Goal: Task Accomplishment & Management: Use online tool/utility

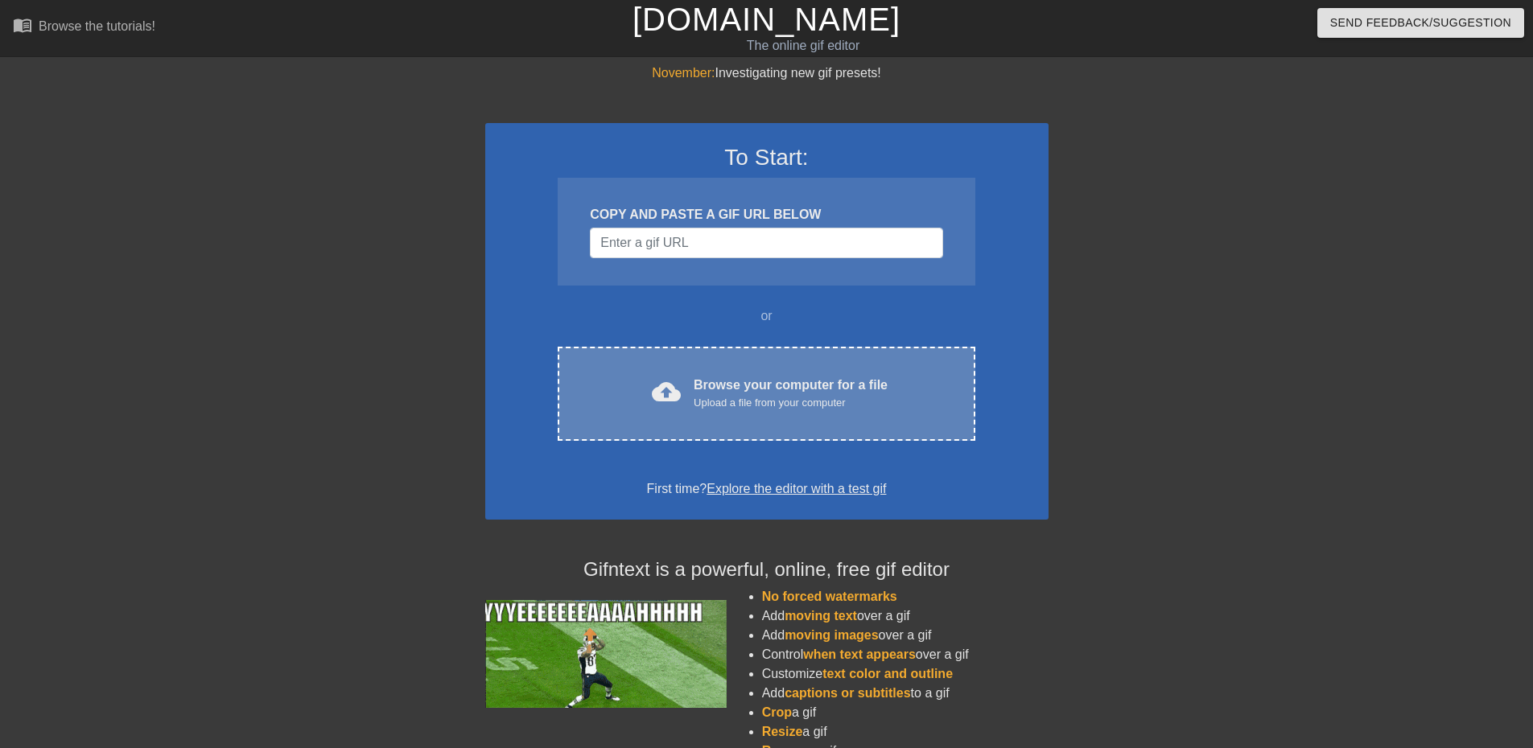
click at [714, 403] on div "Upload a file from your computer" at bounding box center [791, 403] width 194 height 16
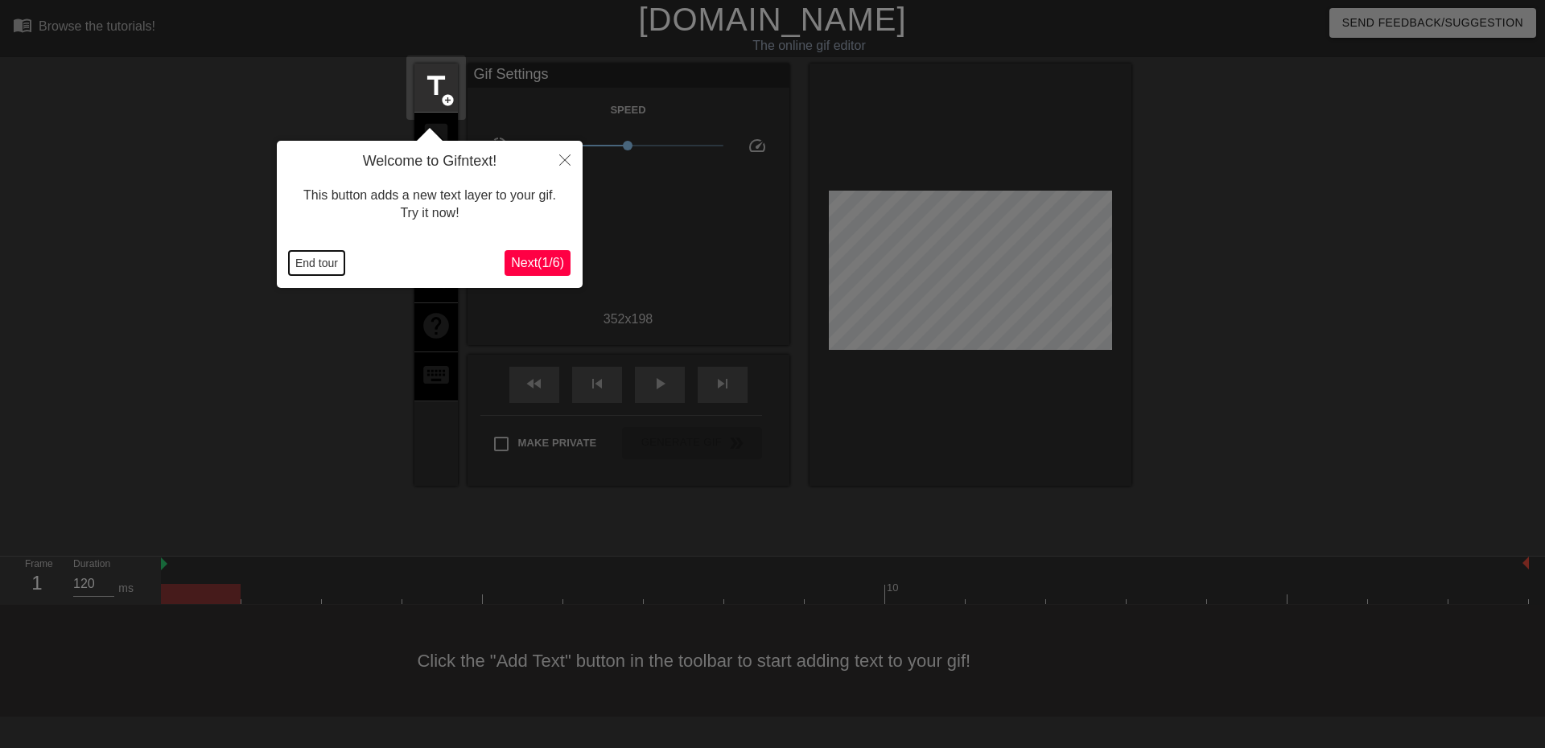
click at [328, 266] on button "End tour" at bounding box center [317, 263] width 56 height 24
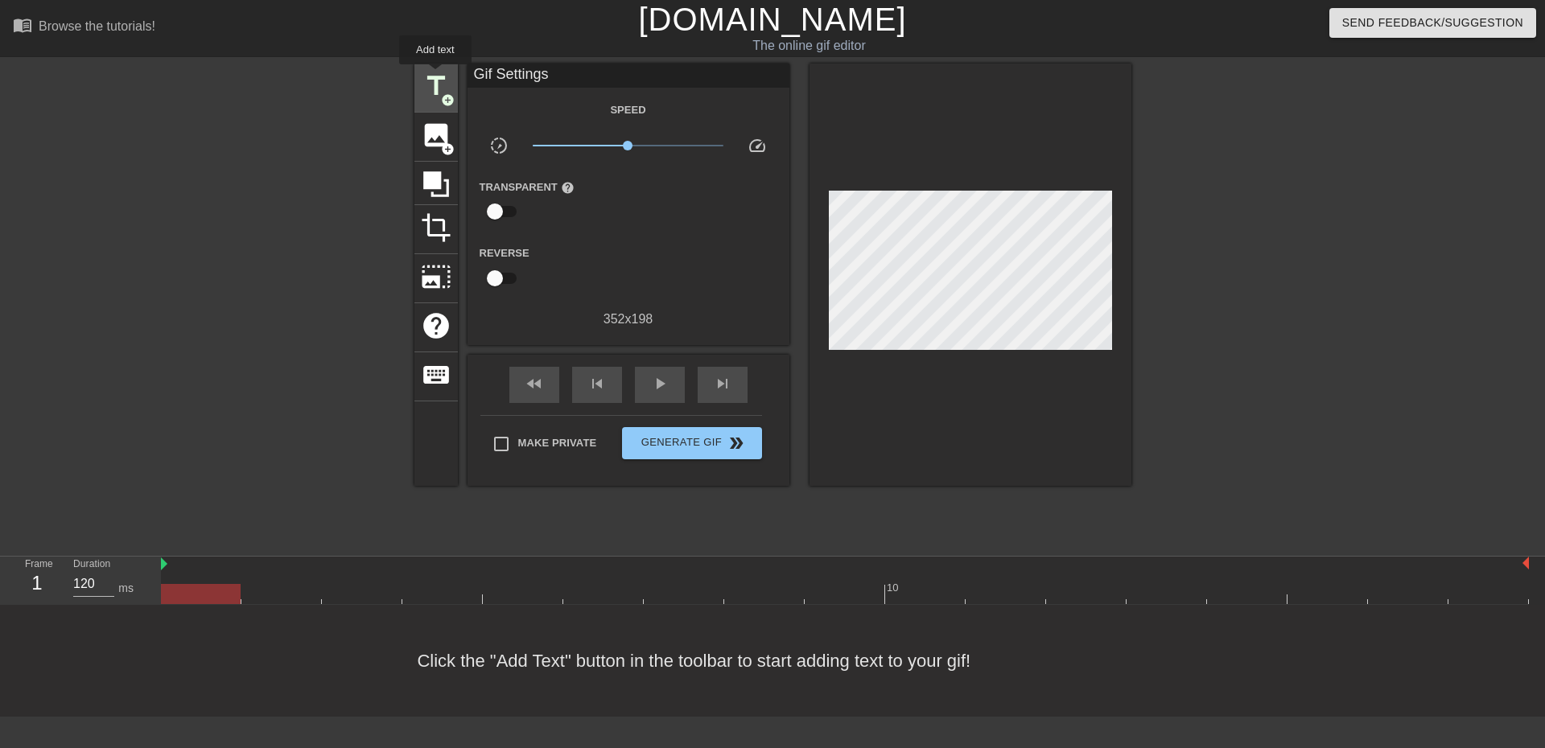
click at [435, 76] on span "title" at bounding box center [436, 86] width 31 height 31
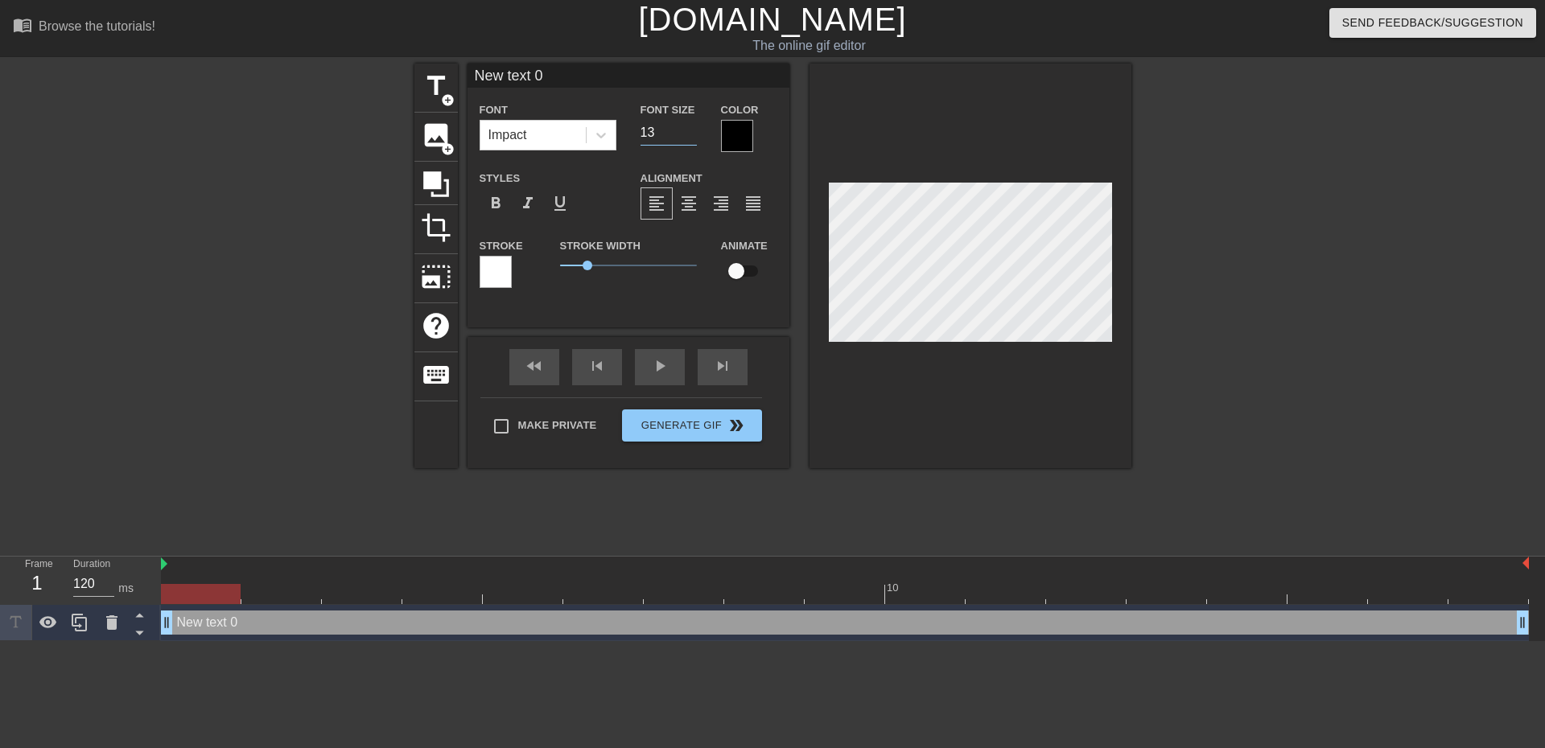
click at [690, 136] on input "13" at bounding box center [669, 133] width 56 height 26
click at [688, 127] on input "14" at bounding box center [669, 133] width 56 height 26
click at [688, 127] on input "15" at bounding box center [669, 133] width 56 height 26
click at [688, 127] on input "16" at bounding box center [669, 133] width 56 height 26
click at [688, 127] on input "17" at bounding box center [669, 133] width 56 height 26
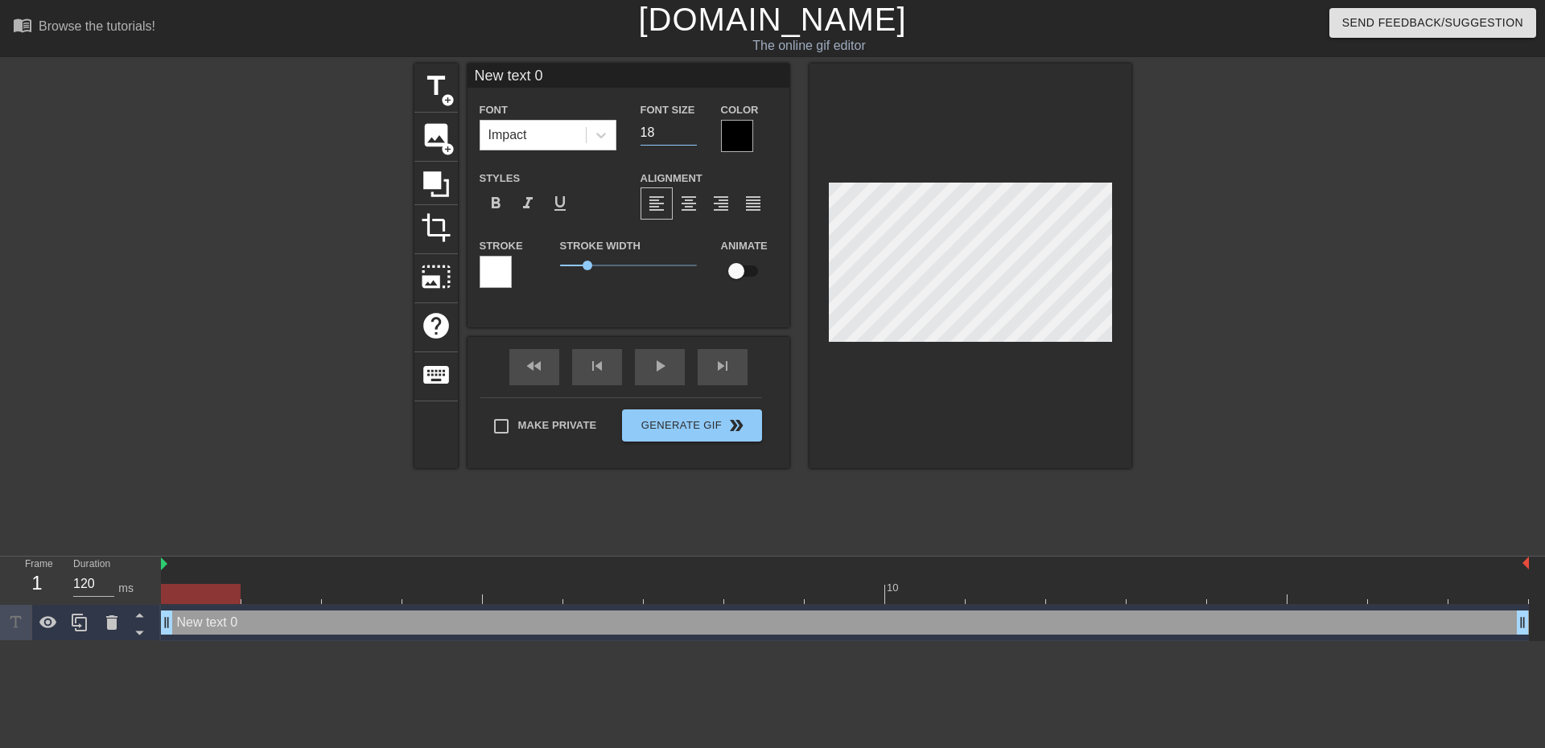
click at [688, 126] on input "18" at bounding box center [669, 133] width 56 height 26
click at [688, 126] on input "19" at bounding box center [669, 133] width 56 height 26
click at [688, 126] on input "20" at bounding box center [669, 133] width 56 height 26
click at [688, 126] on input "21" at bounding box center [669, 133] width 56 height 26
type input "22"
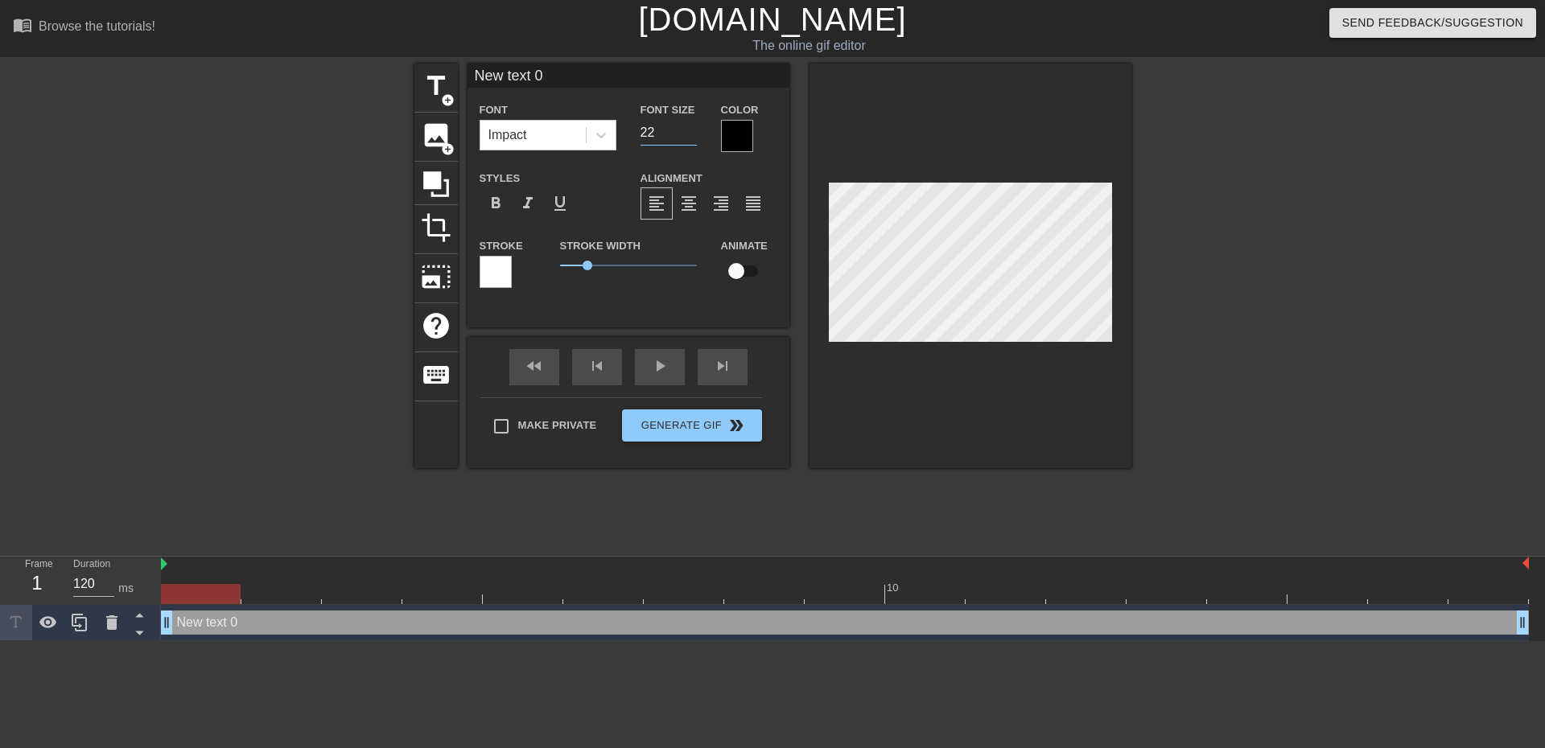
click at [688, 126] on input "22" at bounding box center [669, 133] width 56 height 26
click at [587, 261] on span "1" at bounding box center [588, 266] width 10 height 10
drag, startPoint x: 575, startPoint y: 80, endPoint x: 296, endPoint y: 155, distance: 288.9
click at [318, 150] on div "title add_circle image add_circle crop photo_size_select_large help keyboard Ne…" at bounding box center [772, 305] width 1545 height 483
type input "Was machst du so am Wochenende?"
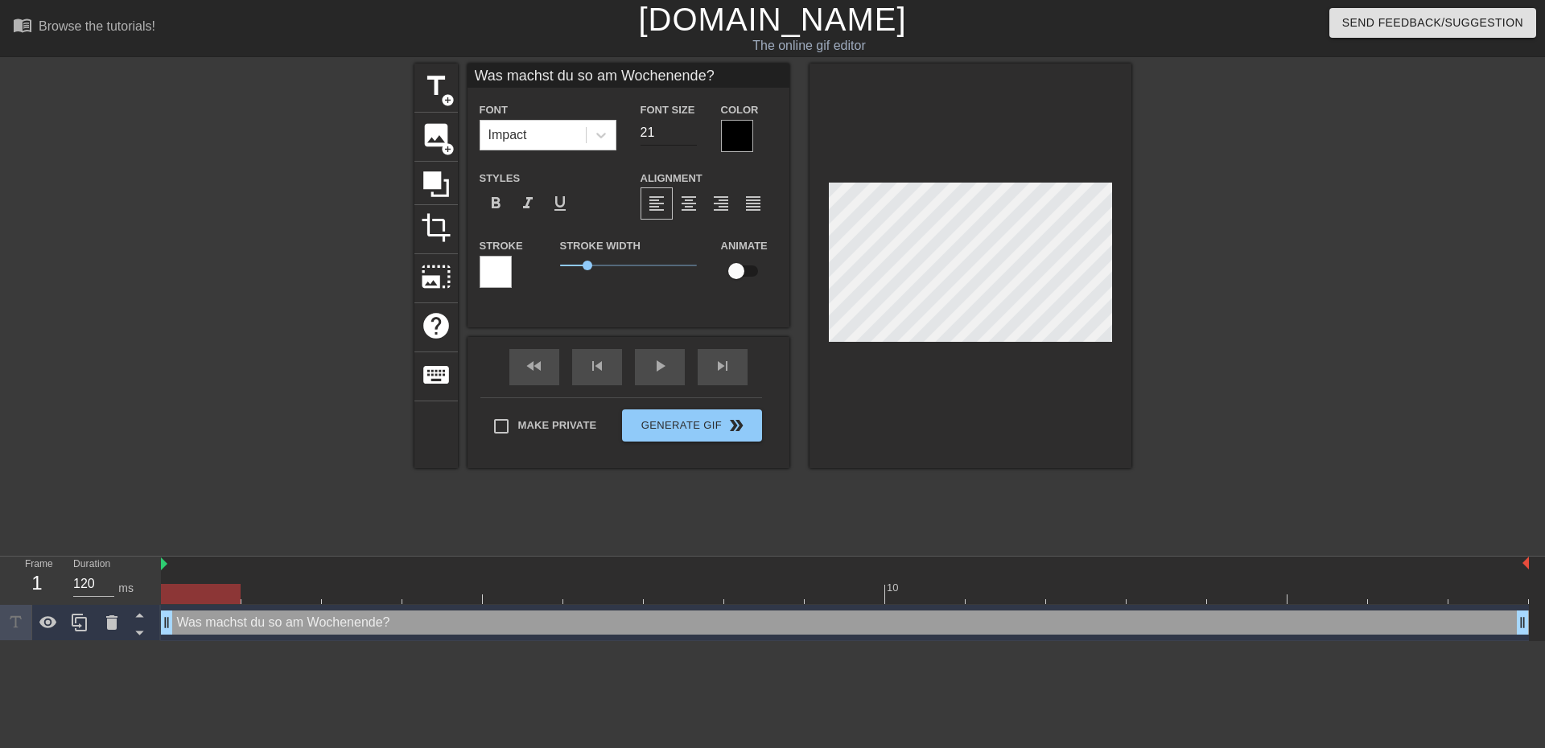
click at [691, 132] on input "21" at bounding box center [669, 133] width 56 height 26
click at [691, 132] on input "20" at bounding box center [669, 133] width 56 height 26
click at [691, 131] on input "19" at bounding box center [669, 133] width 56 height 26
click at [691, 130] on input "20" at bounding box center [669, 133] width 56 height 26
click at [690, 138] on input "19" at bounding box center [669, 133] width 56 height 26
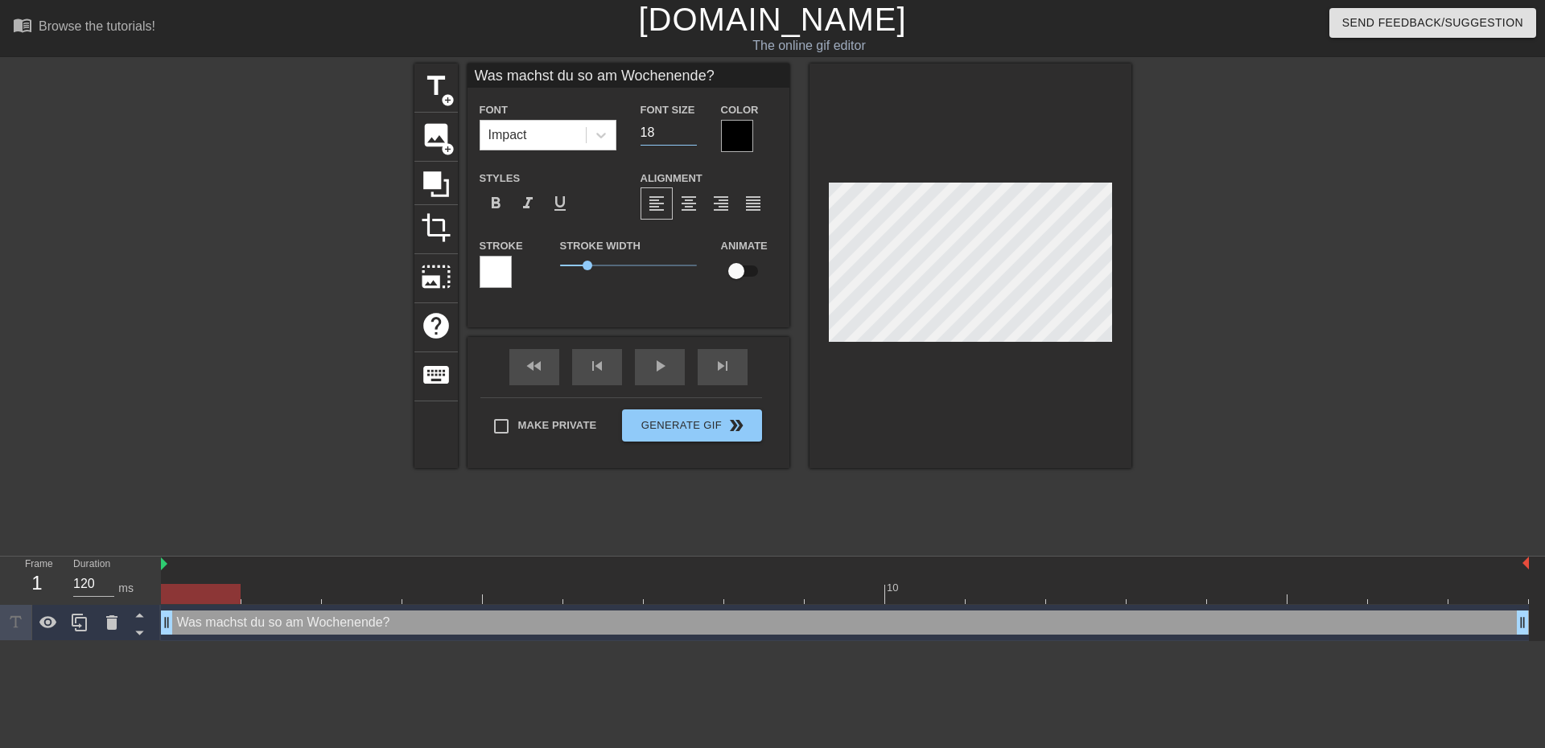
type input "18"
click at [690, 138] on input "18" at bounding box center [669, 133] width 56 height 26
click at [439, 87] on span "title" at bounding box center [436, 86] width 31 height 31
type input "New text 1"
type input "40"
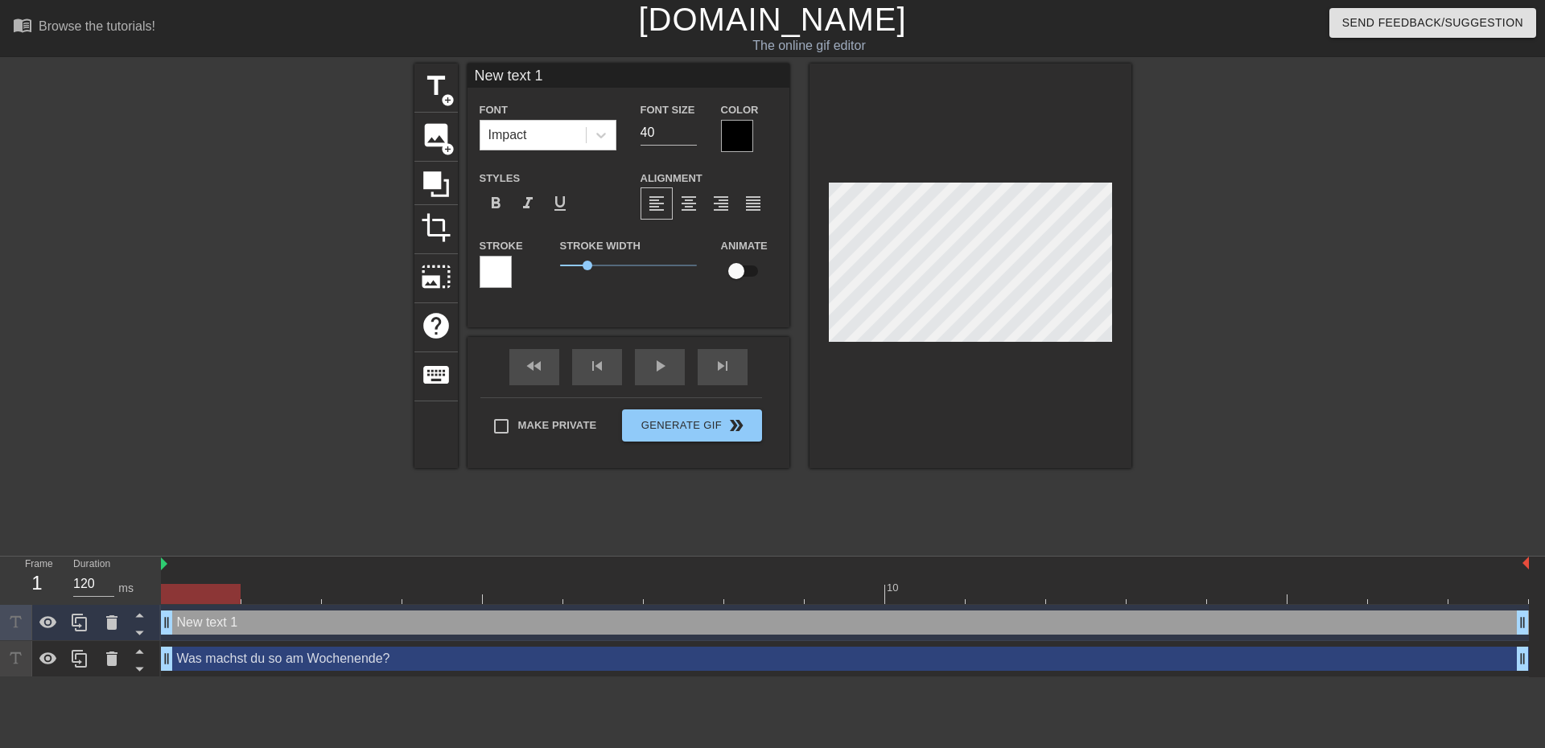
type input "Was machst du so am Wochenende?"
type input "18"
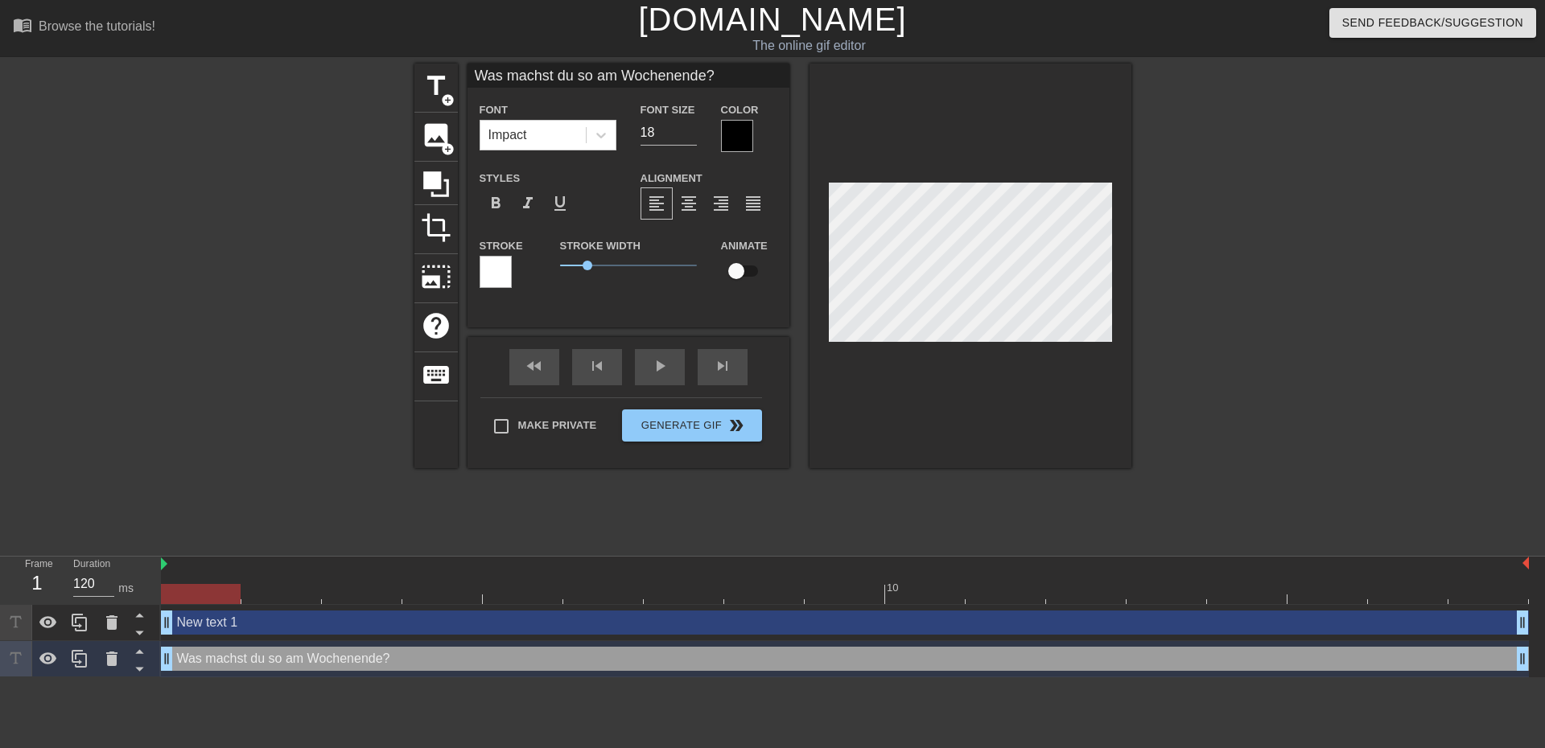
type input "New text 1"
type input "40"
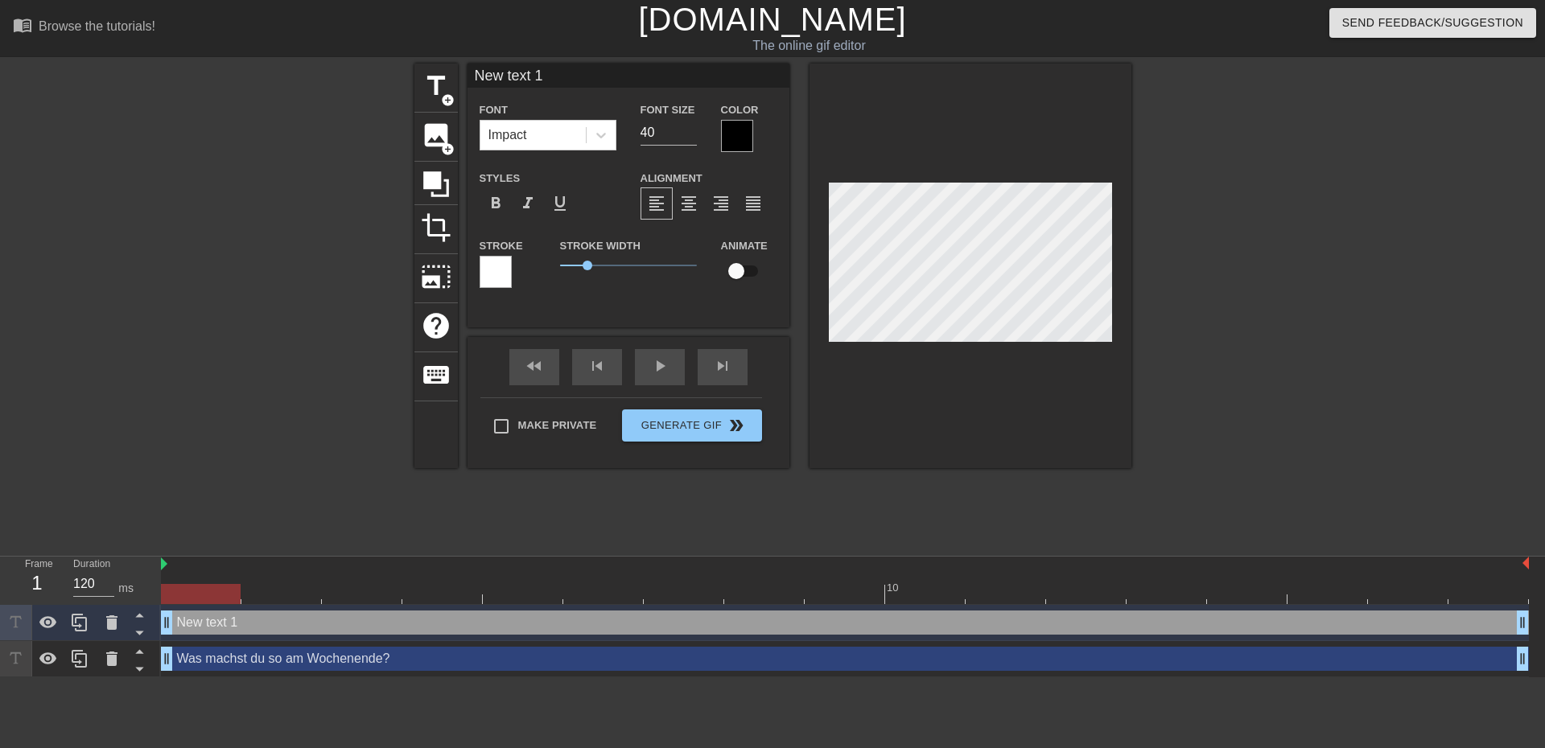
click at [740, 134] on div at bounding box center [737, 136] width 32 height 32
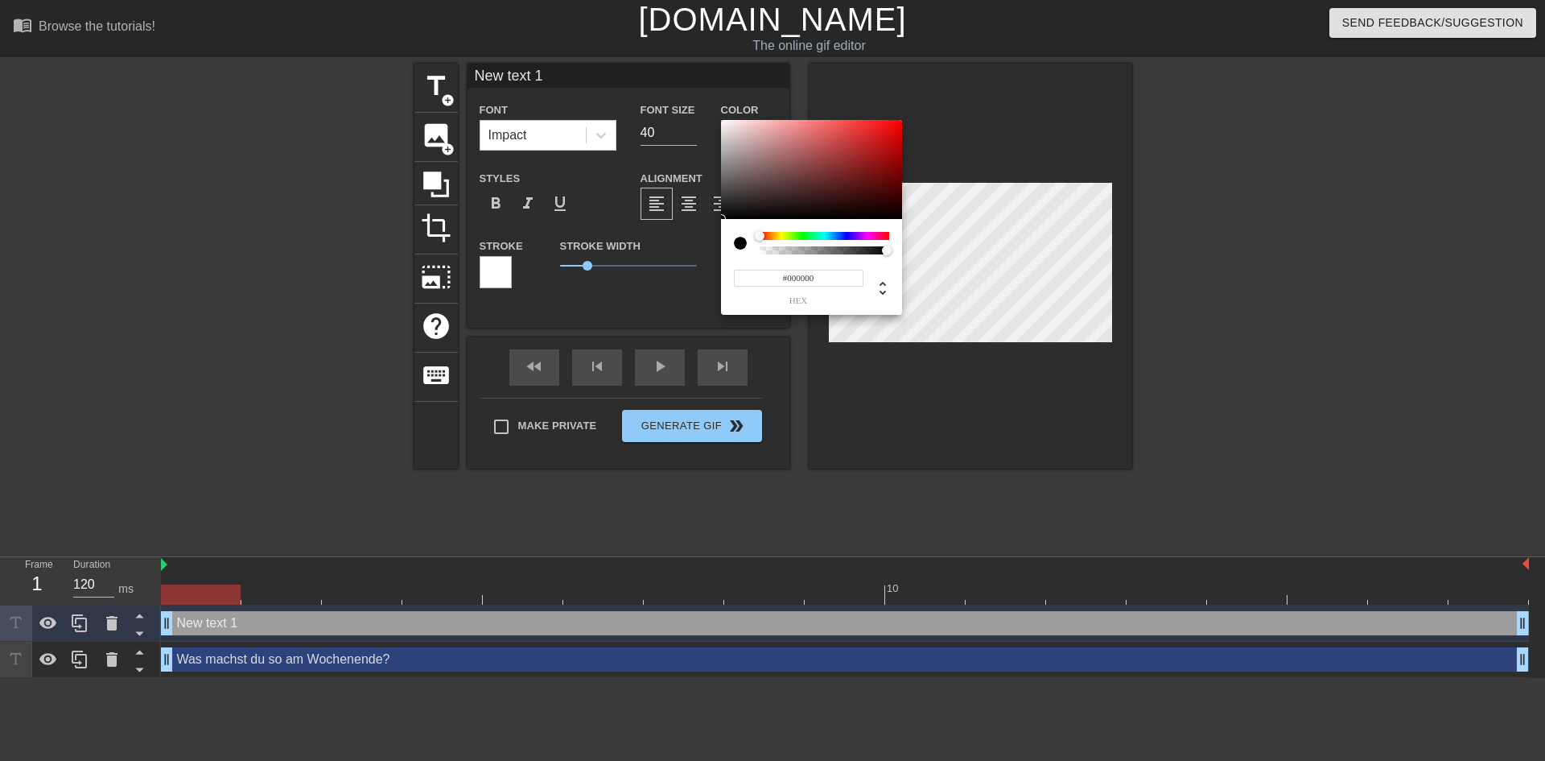
type input "0"
drag, startPoint x: 888, startPoint y: 253, endPoint x: 750, endPoint y: 265, distance: 138.9
click at [750, 264] on div "0 r 0 g 0 b 0 a" at bounding box center [811, 267] width 181 height 96
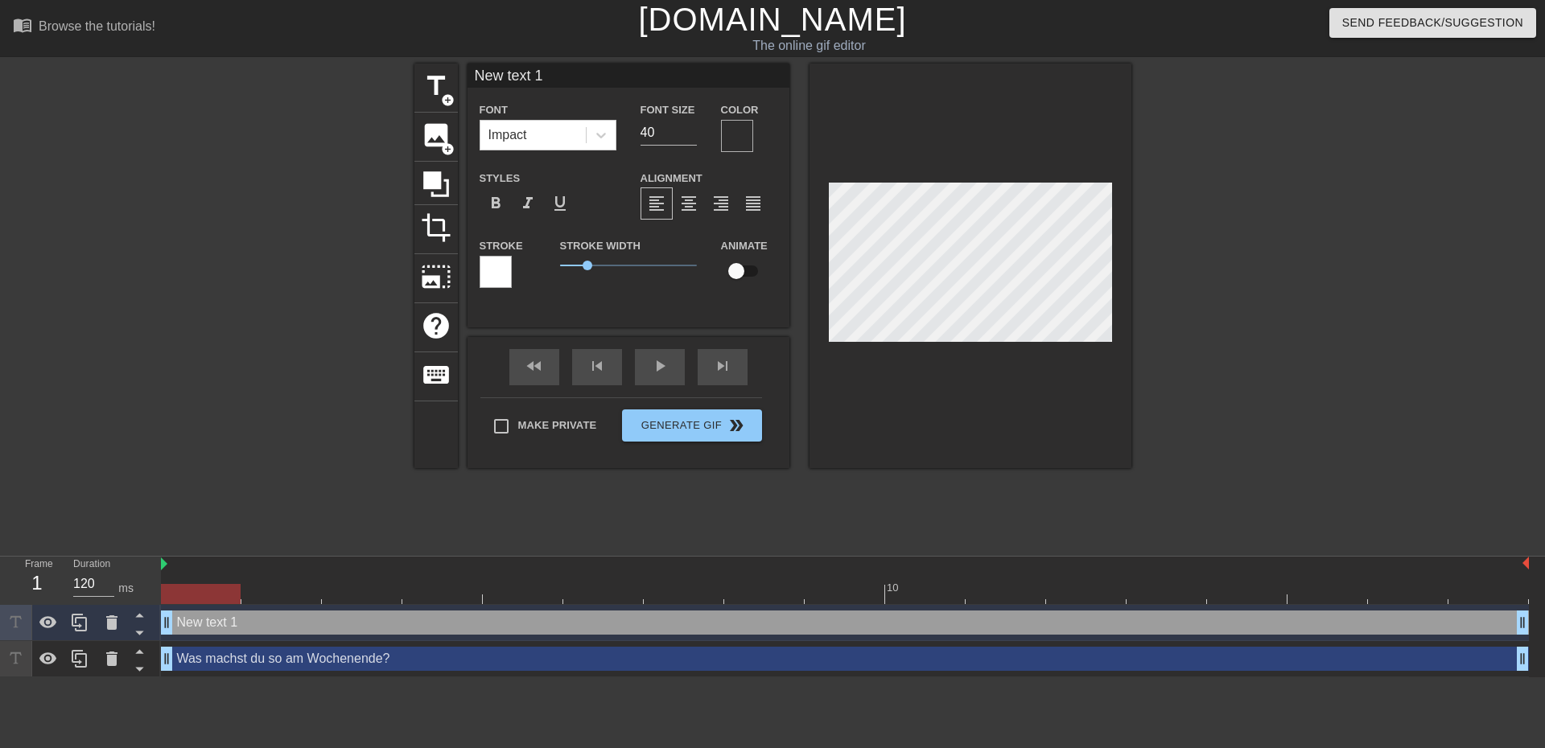
click at [501, 273] on div at bounding box center [496, 272] width 32 height 32
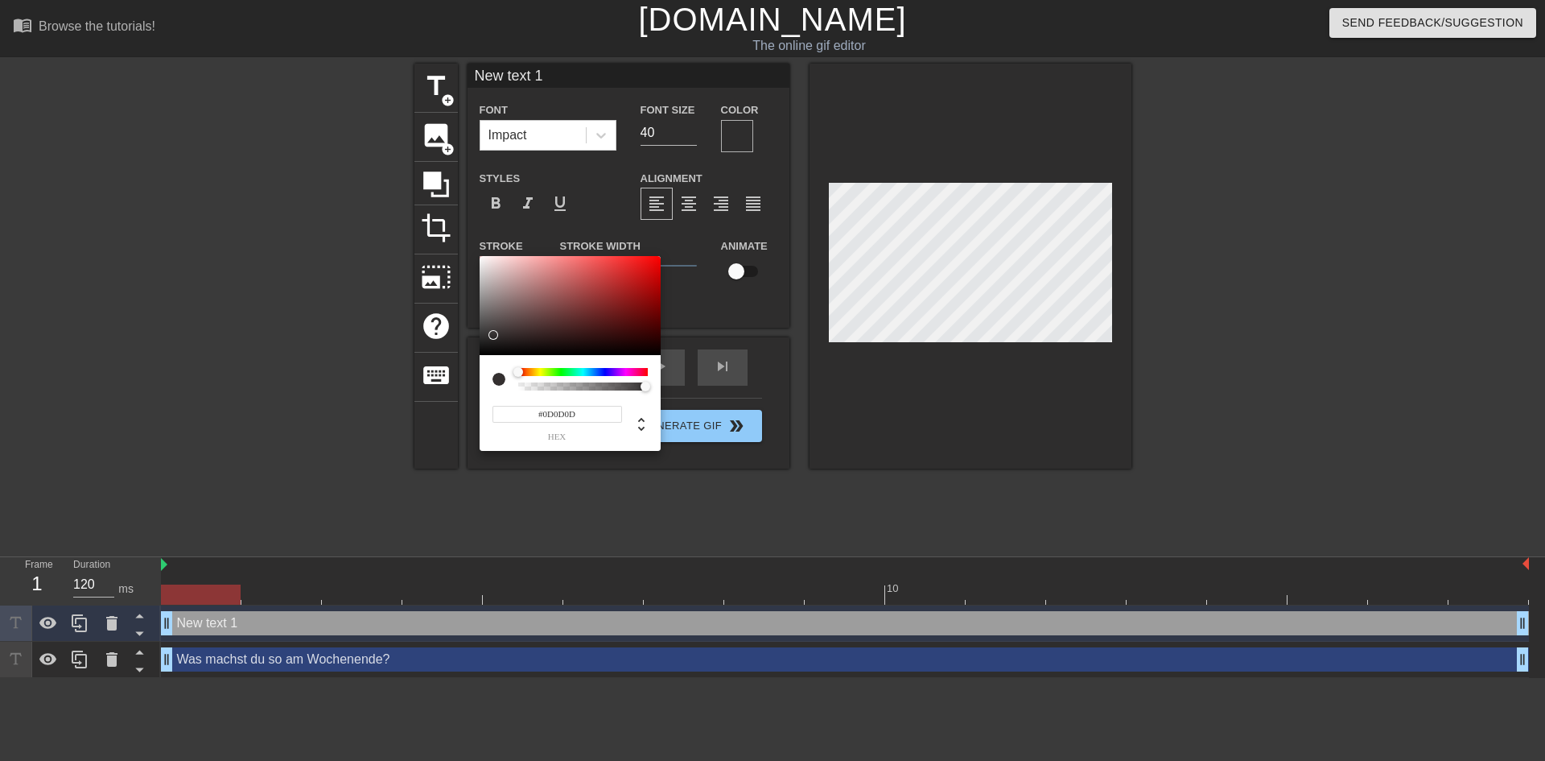
type input "#000000"
drag, startPoint x: 499, startPoint y: 328, endPoint x: 480, endPoint y: 359, distance: 36.9
click at [480, 359] on div "#000000 hex" at bounding box center [570, 354] width 181 height 196
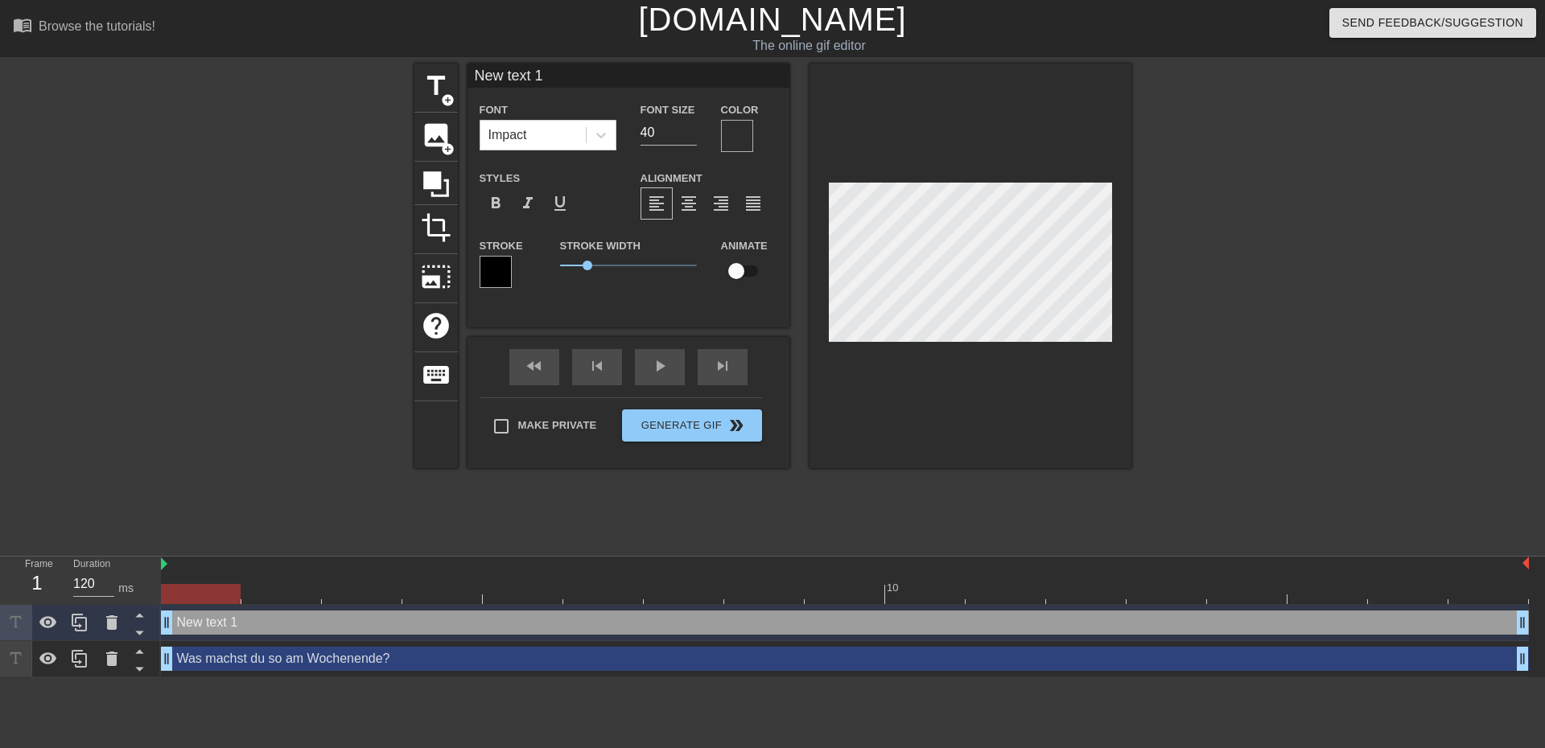
click at [745, 132] on div at bounding box center [737, 136] width 32 height 32
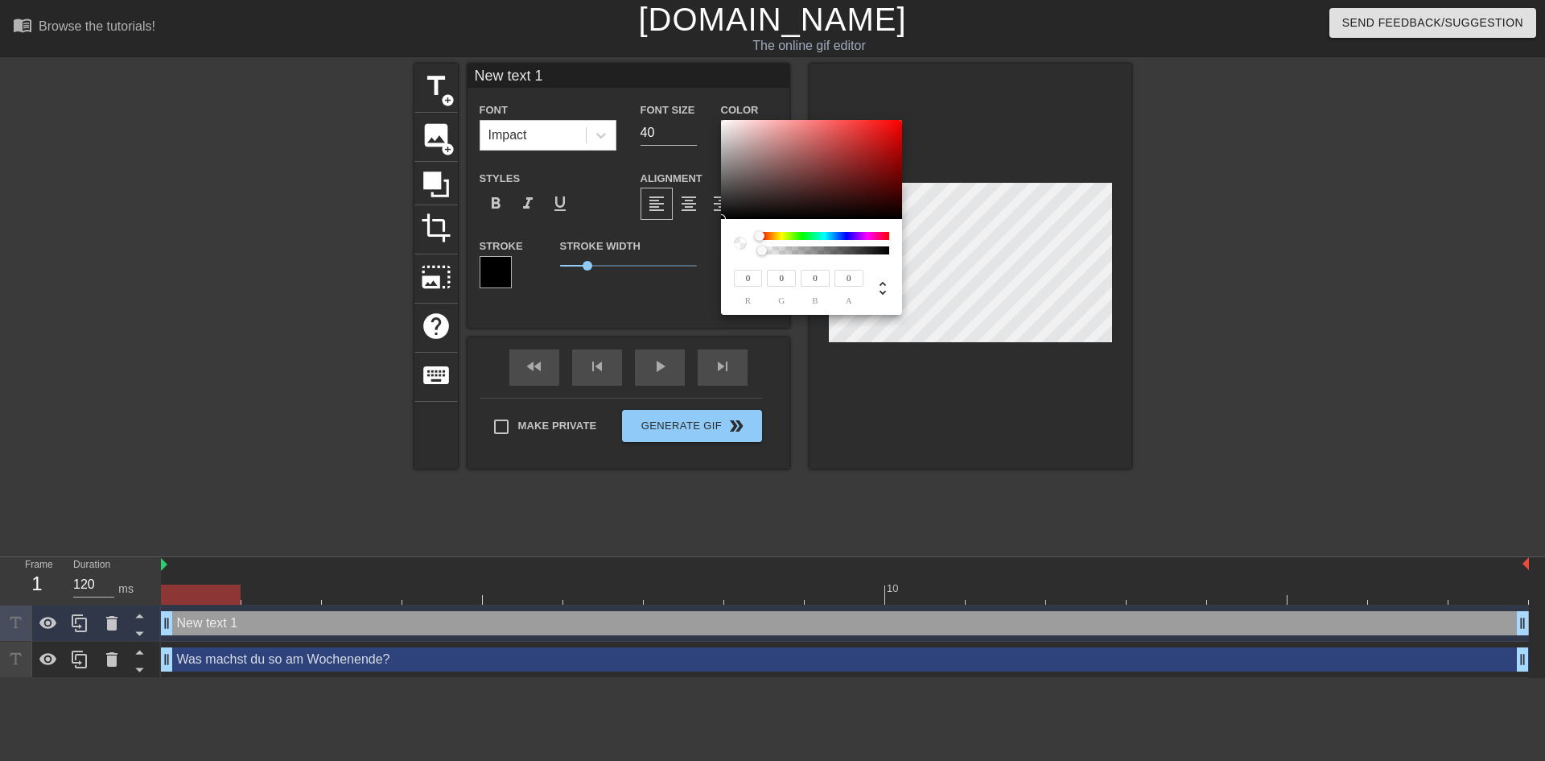
type input "200"
type input "182"
type input "205"
type input "188"
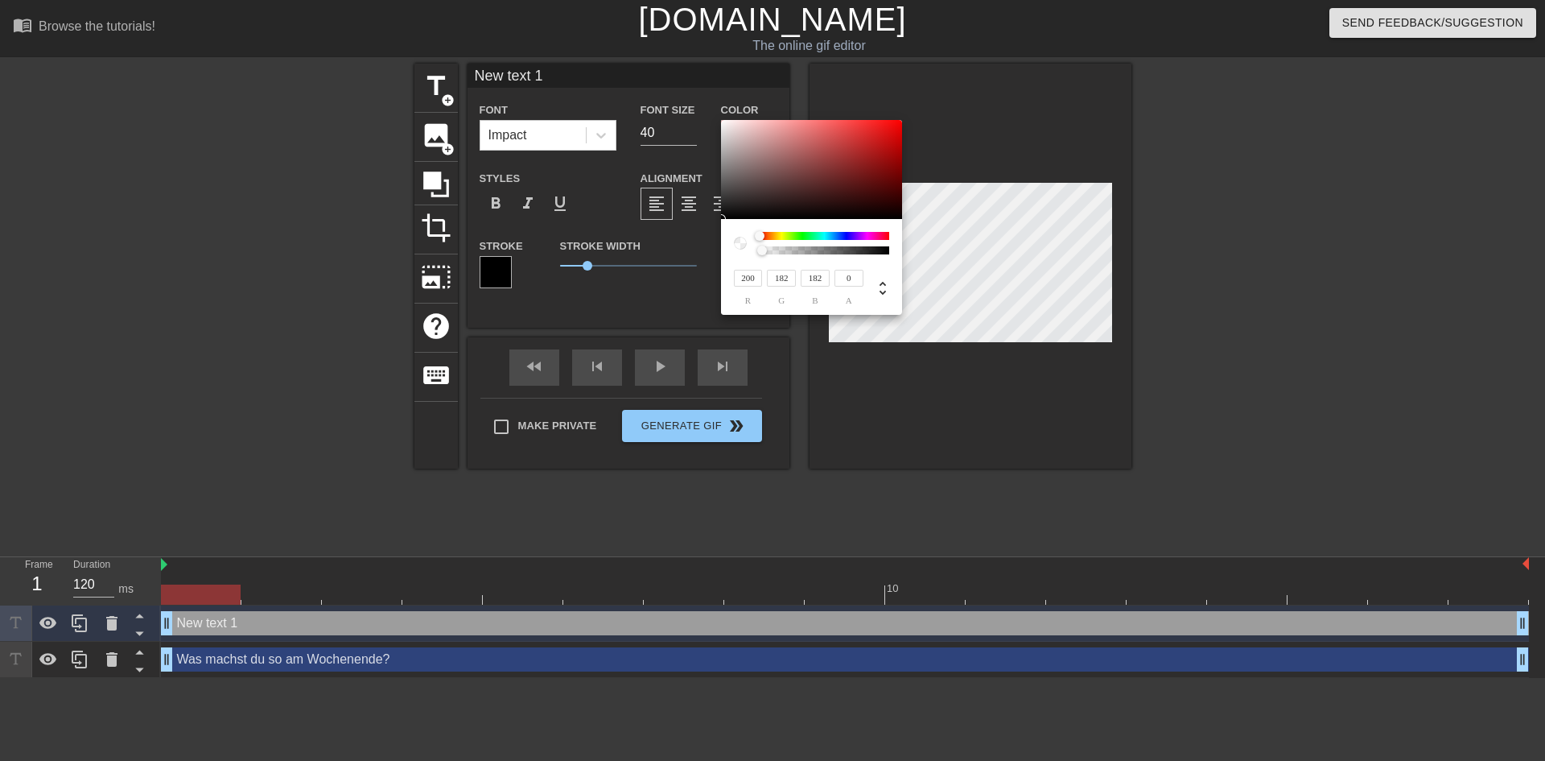
type input "188"
type input "221"
type input "209"
type input "229"
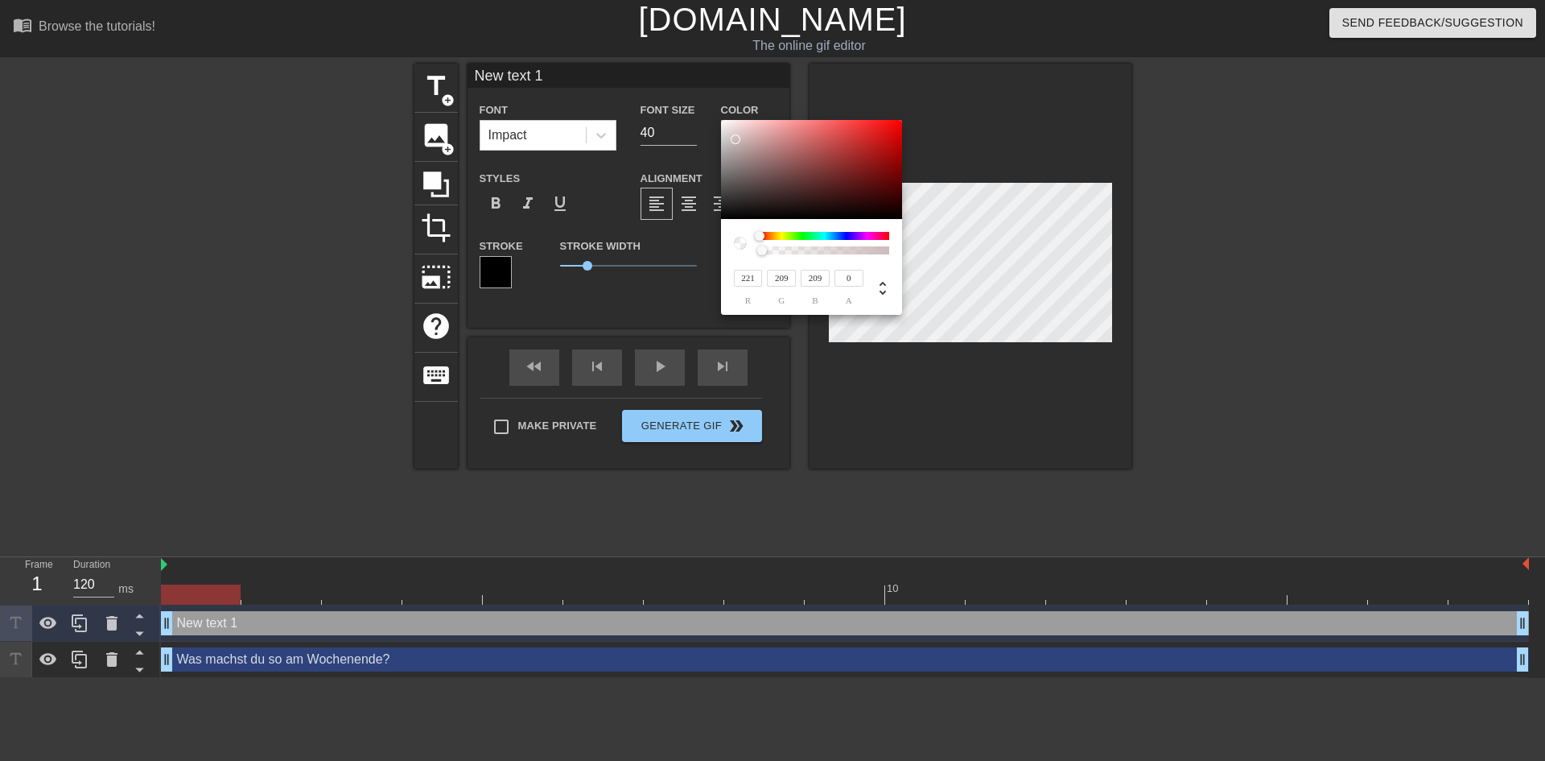
type input "222"
type input "237"
type input "234"
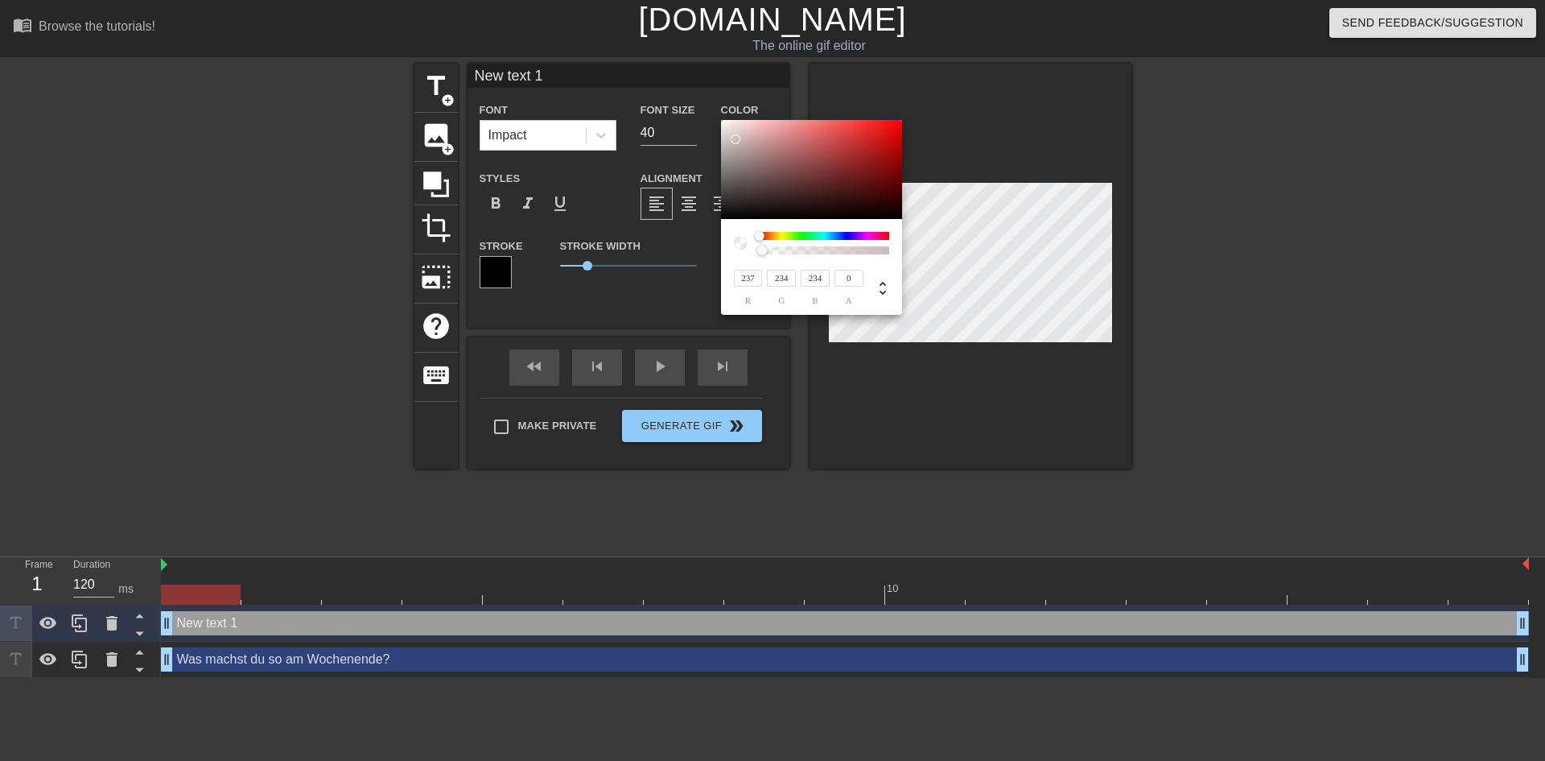
type input "240"
type input "237"
type input "254"
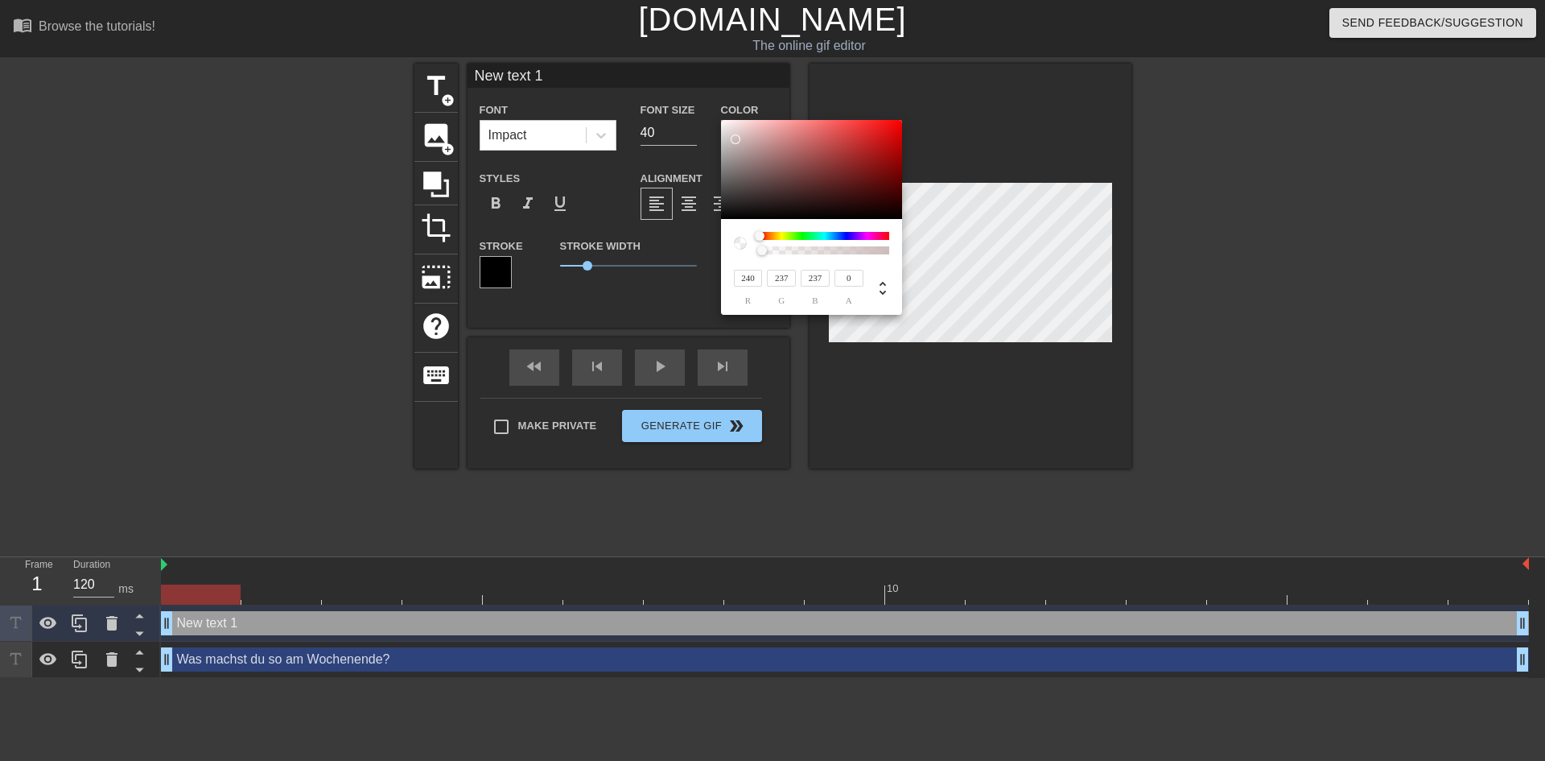
type input "254"
type input "255"
drag, startPoint x: 737, startPoint y: 141, endPoint x: 720, endPoint y: 109, distance: 35.6
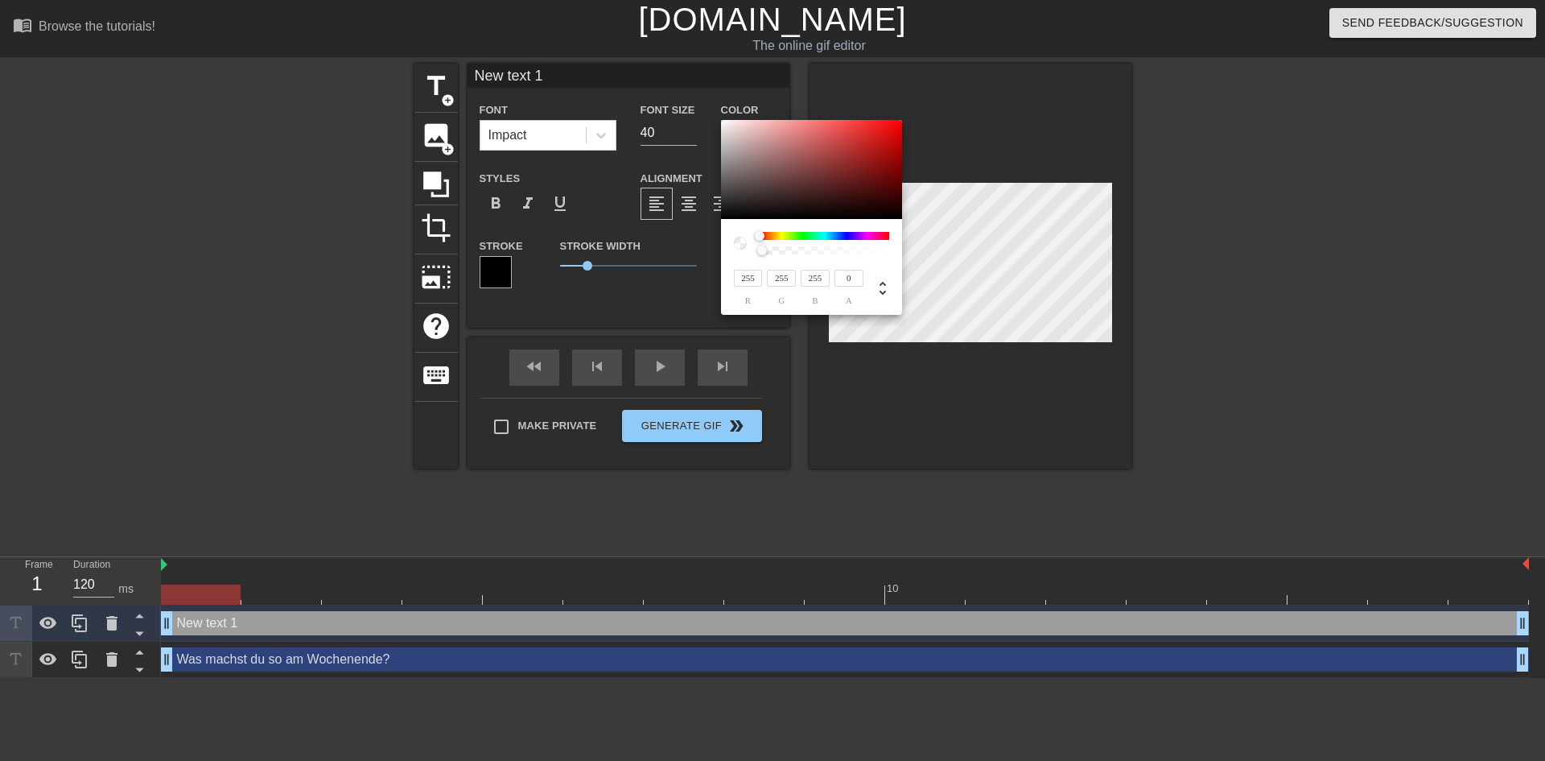
click at [720, 109] on div "255 r 255 g 255 b 0 a" at bounding box center [772, 380] width 1545 height 761
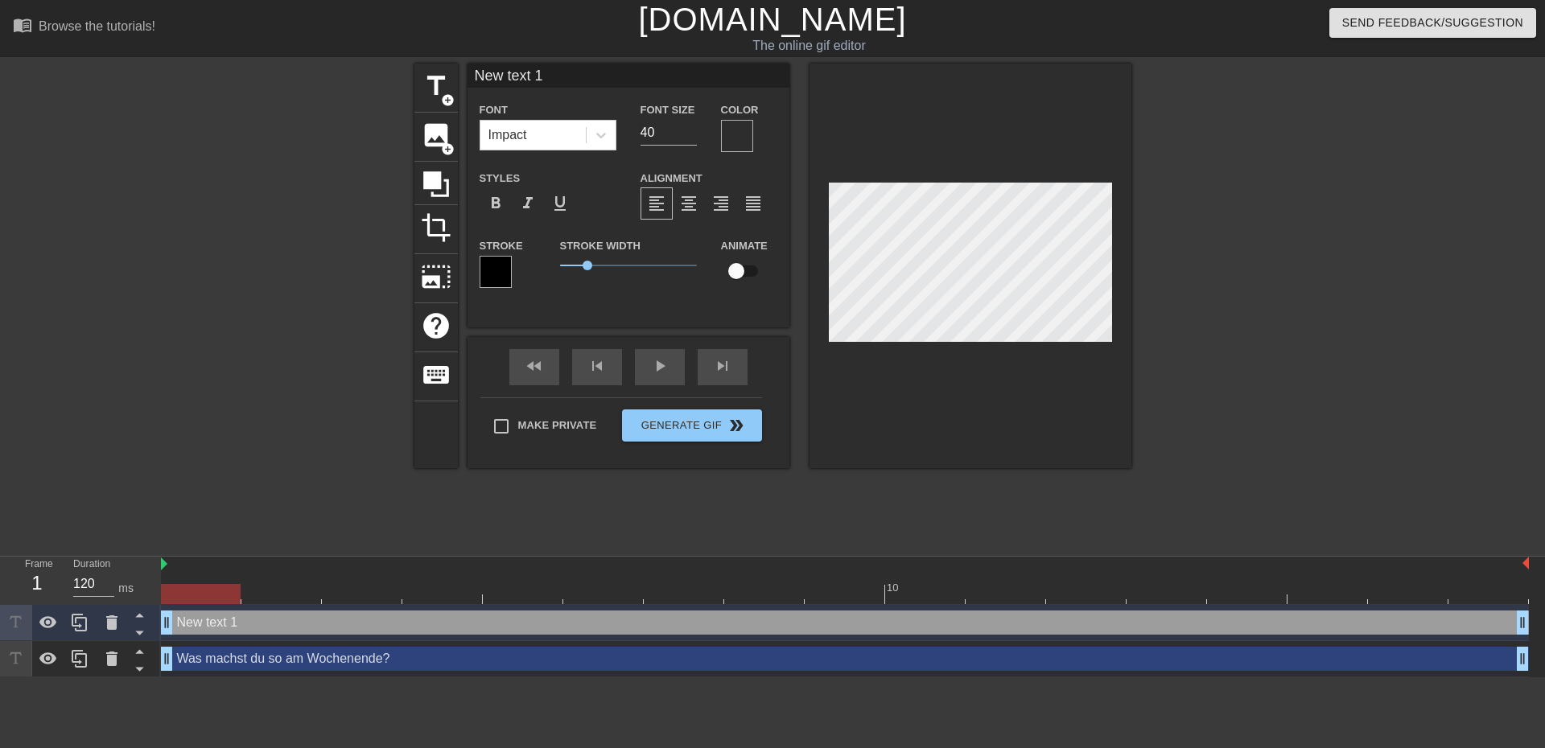
click at [747, 135] on div at bounding box center [737, 136] width 32 height 32
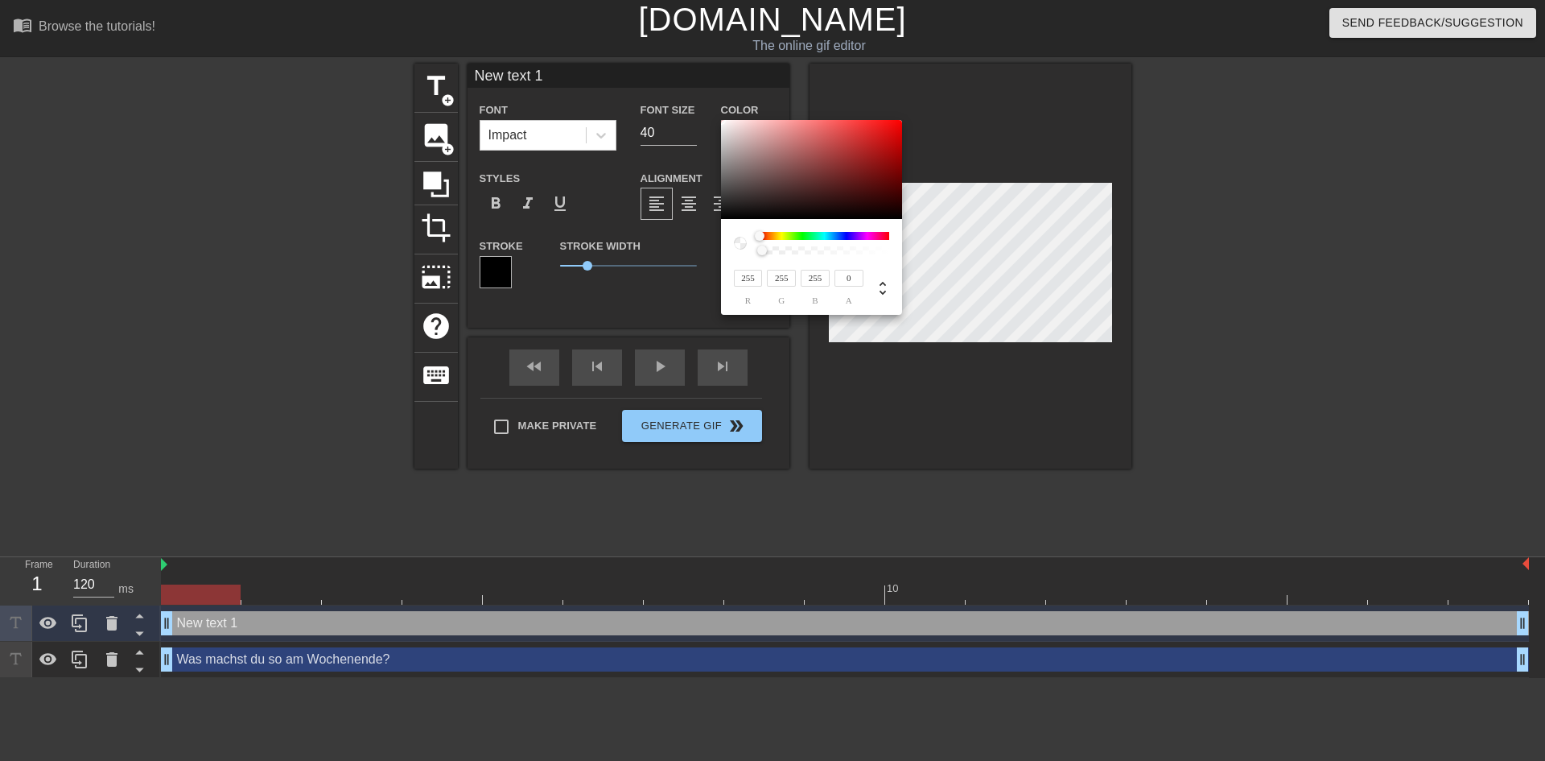
type input "137"
type input "114"
type input "169"
type input "146"
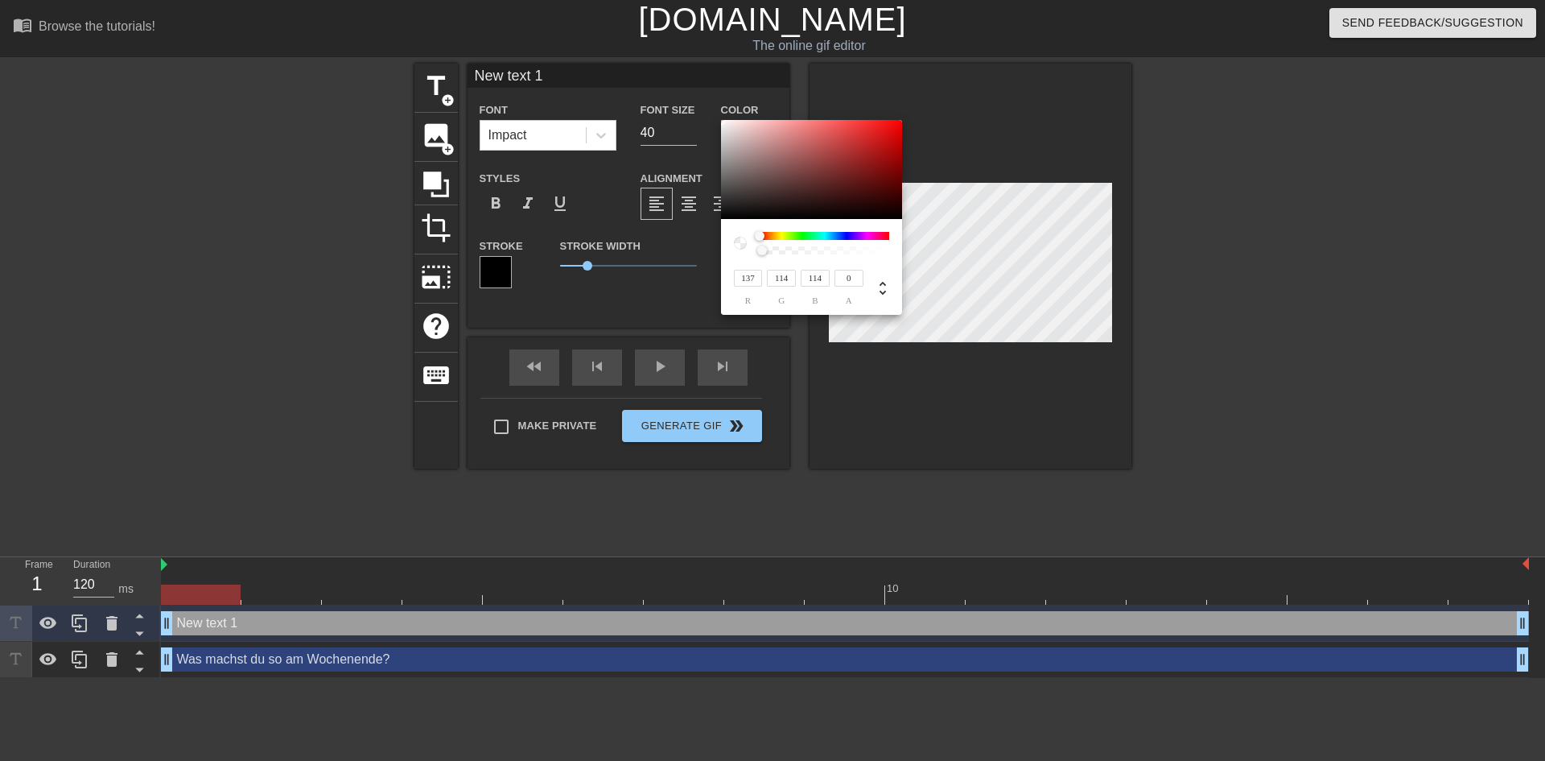
type input "146"
type input "209"
type input "186"
type input "221"
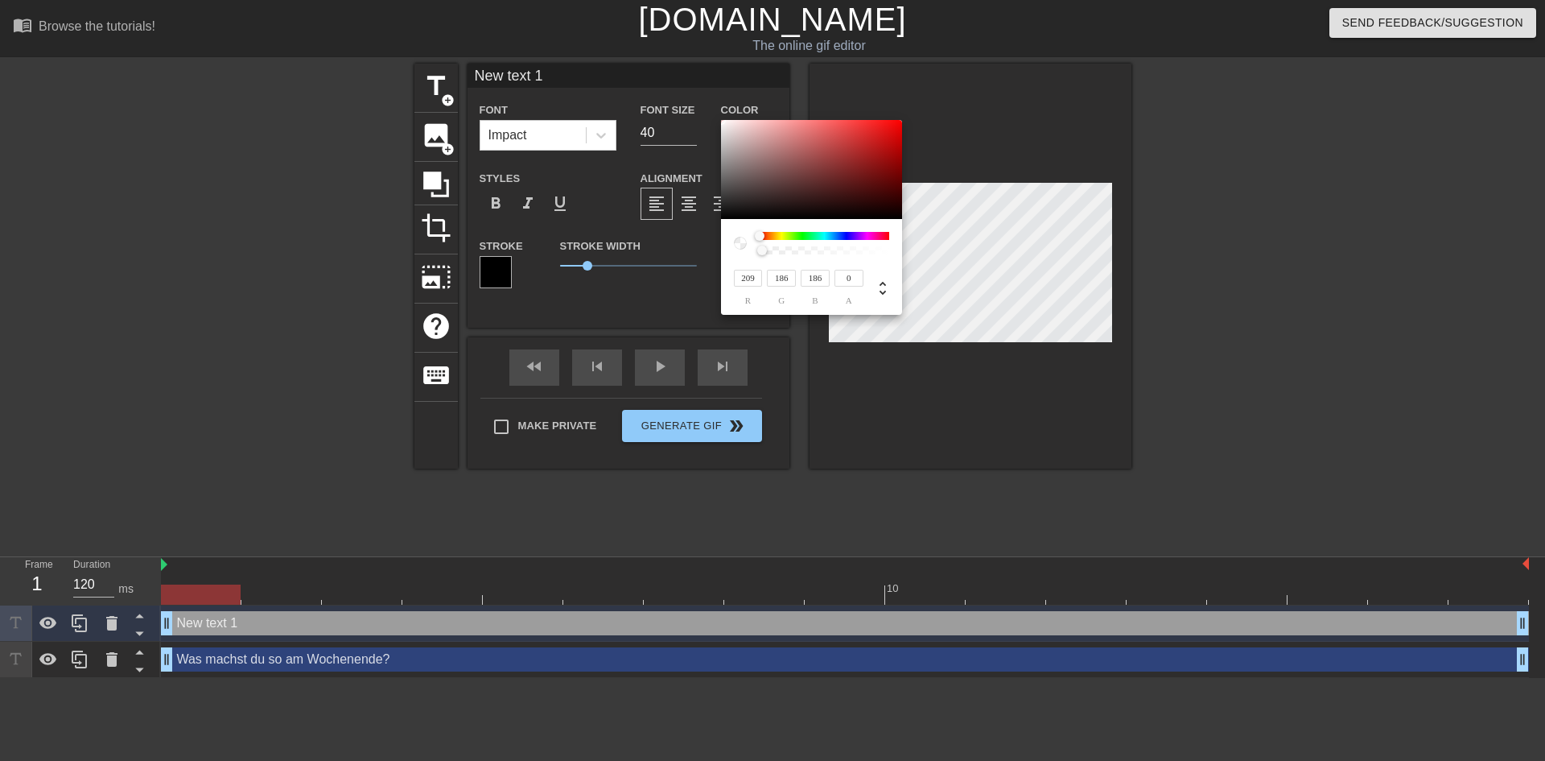
type input "202"
type input "225"
type input "207"
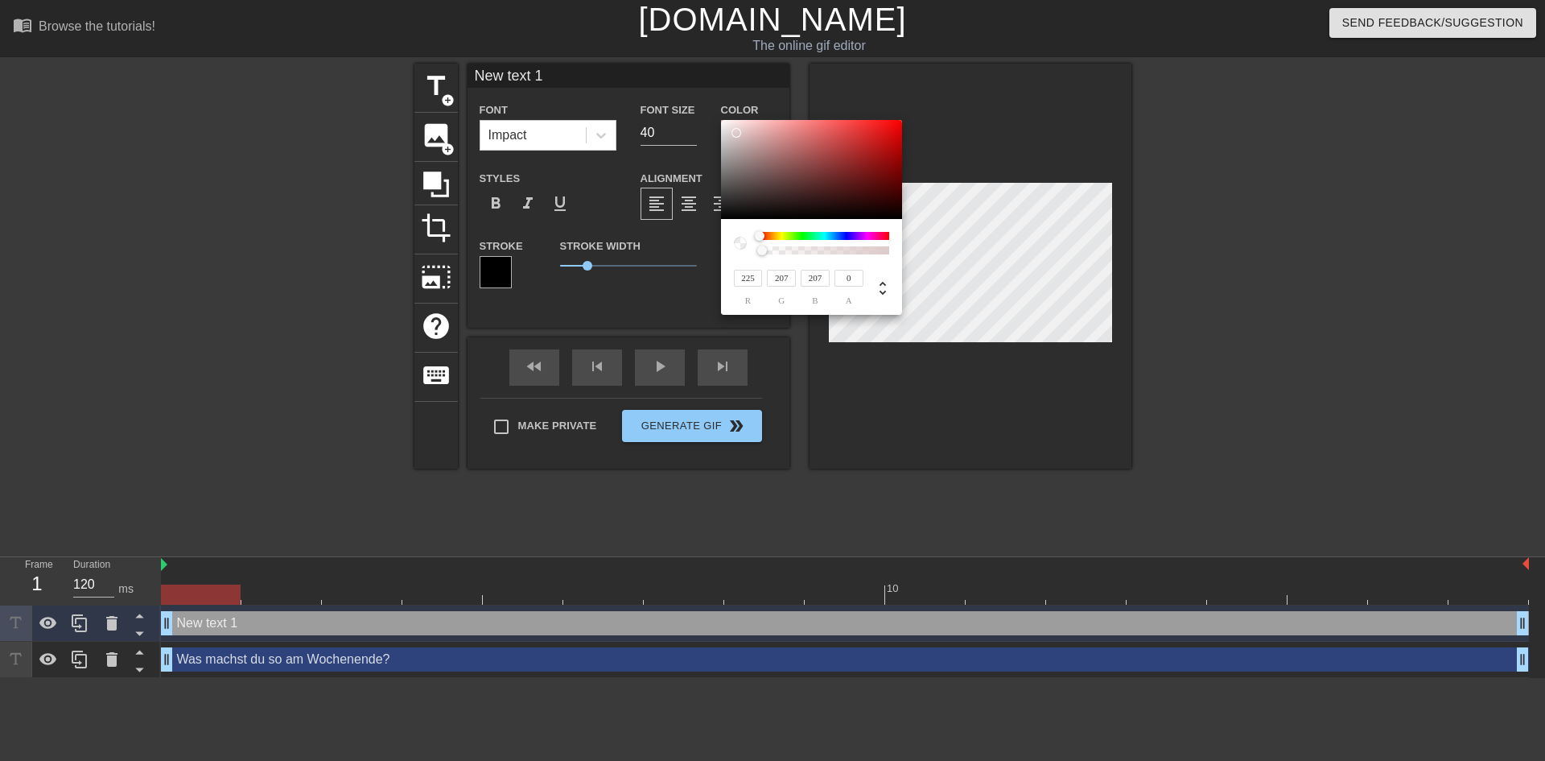
type input "229"
type input "211"
type input "231"
type input "215"
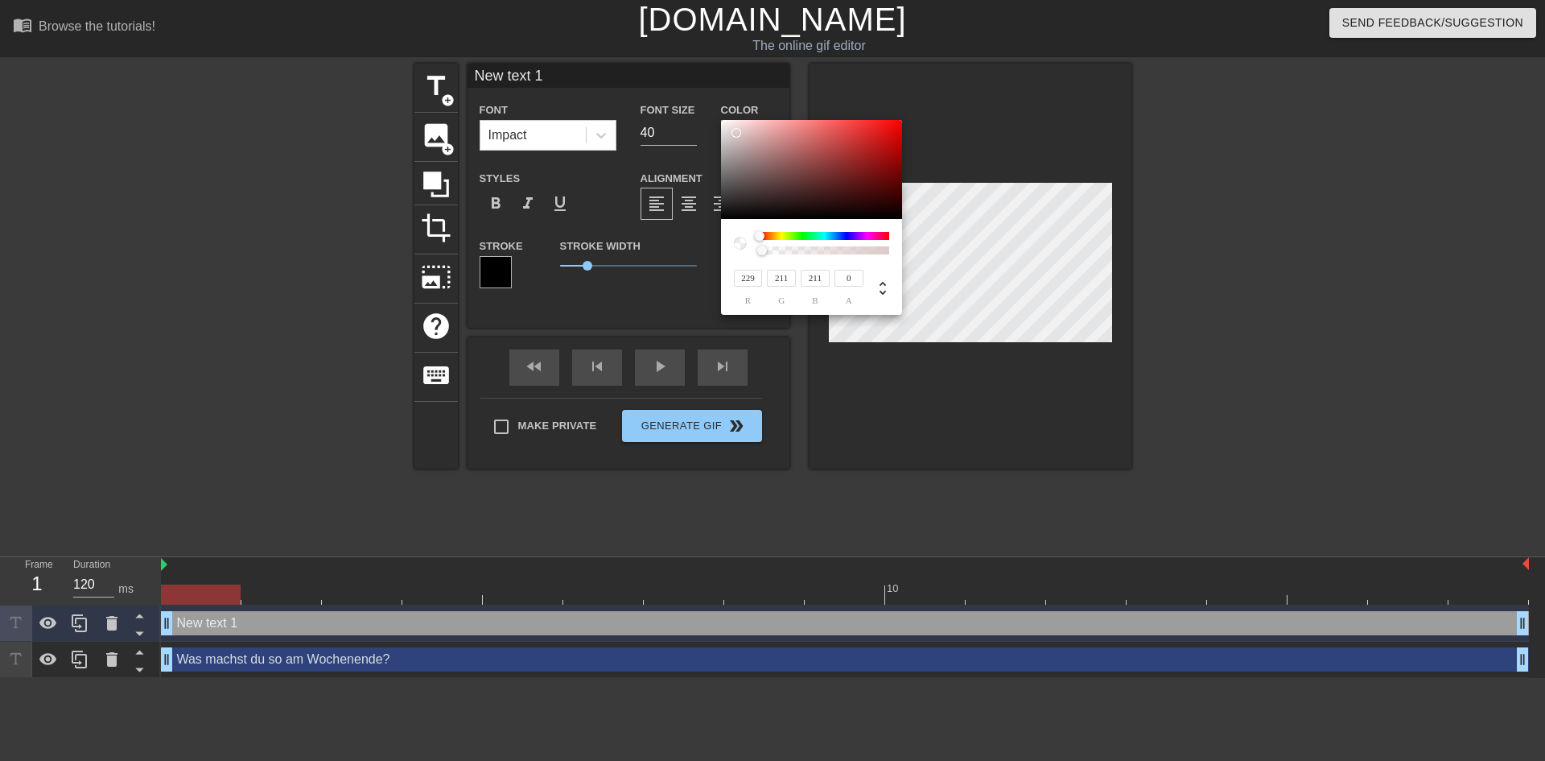
type input "215"
type input "233"
type input "218"
type input "240"
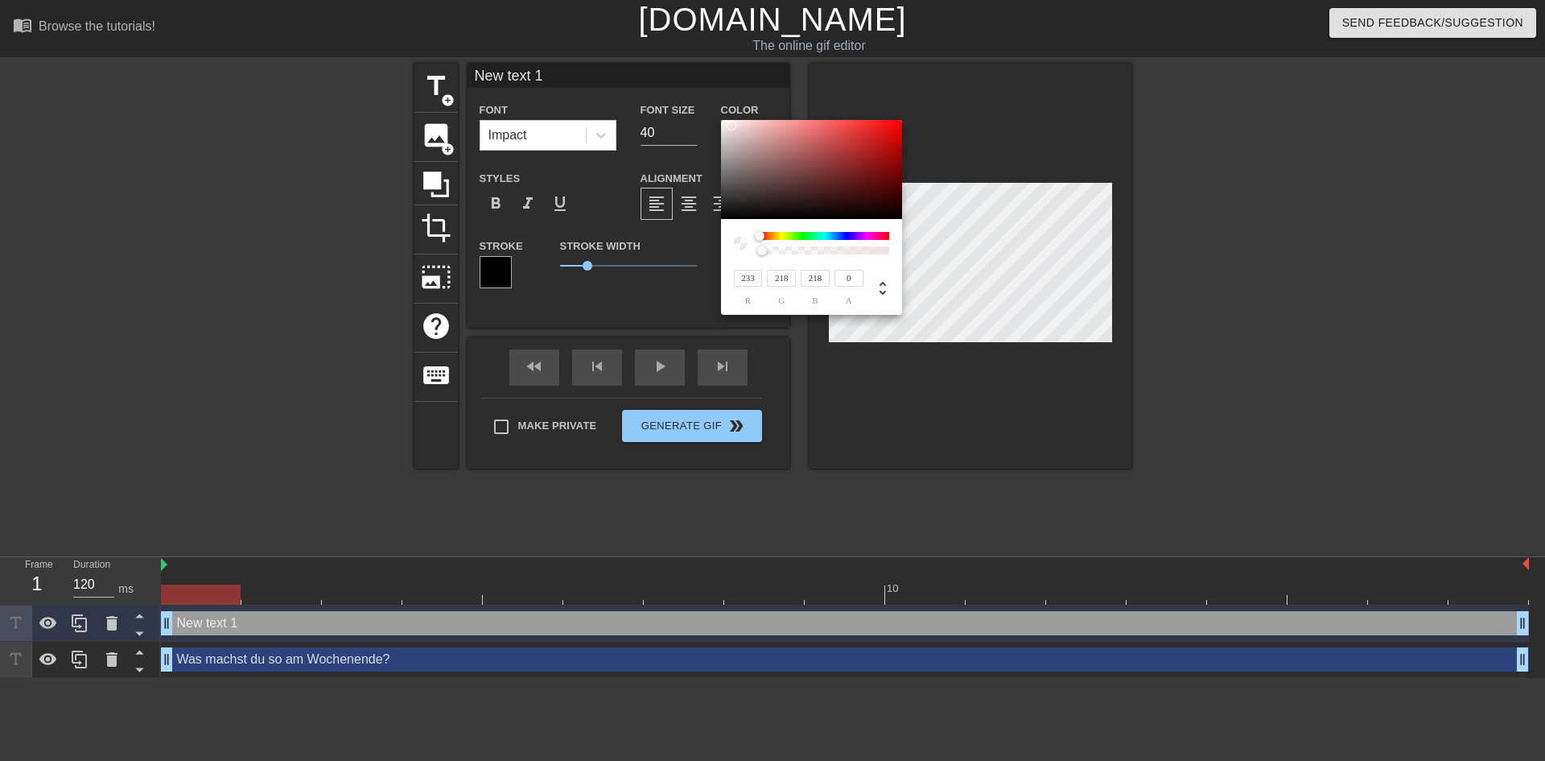
type input "226"
type input "227"
type input "242"
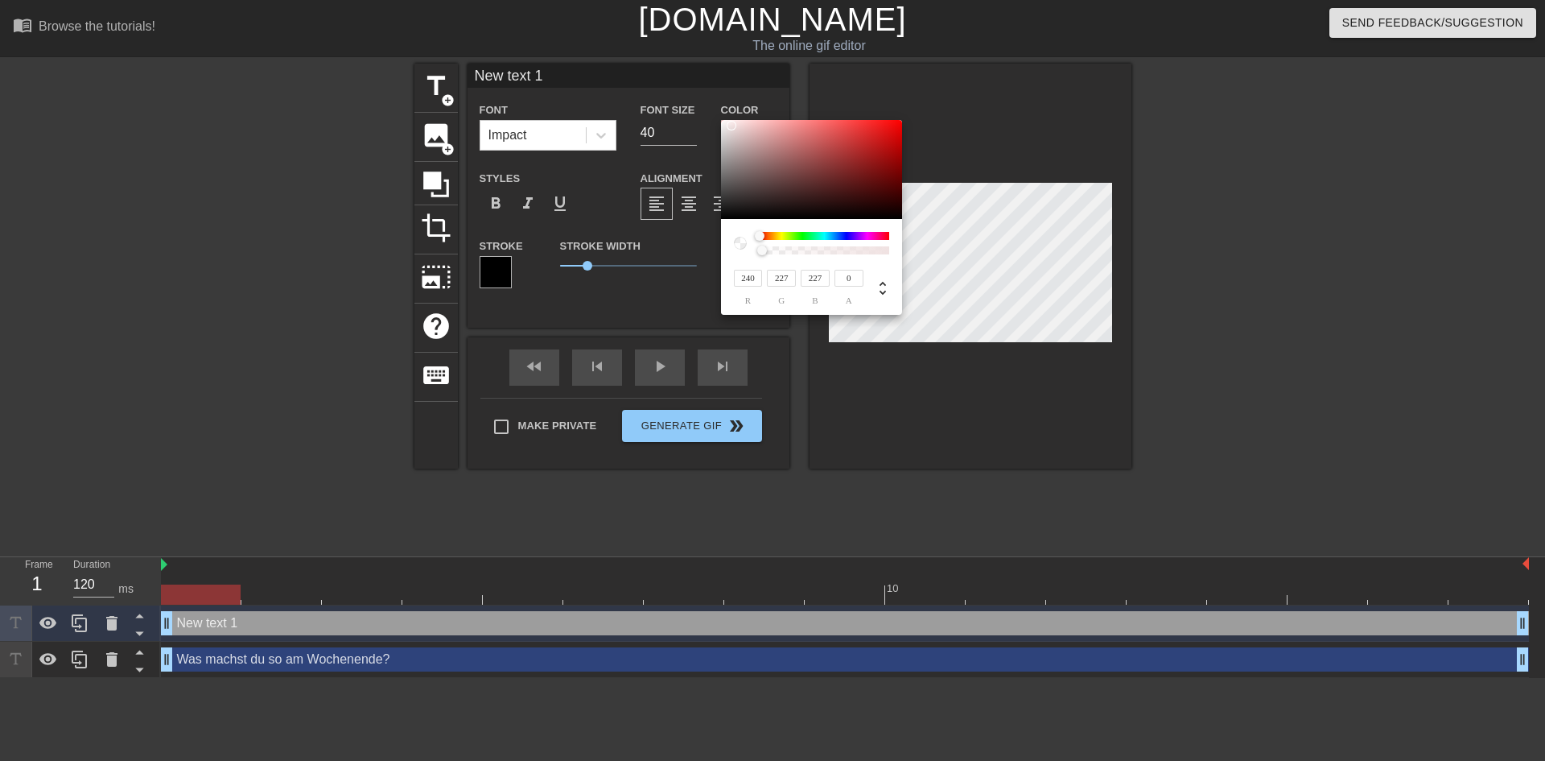
type input "232"
type input "244"
type input "236"
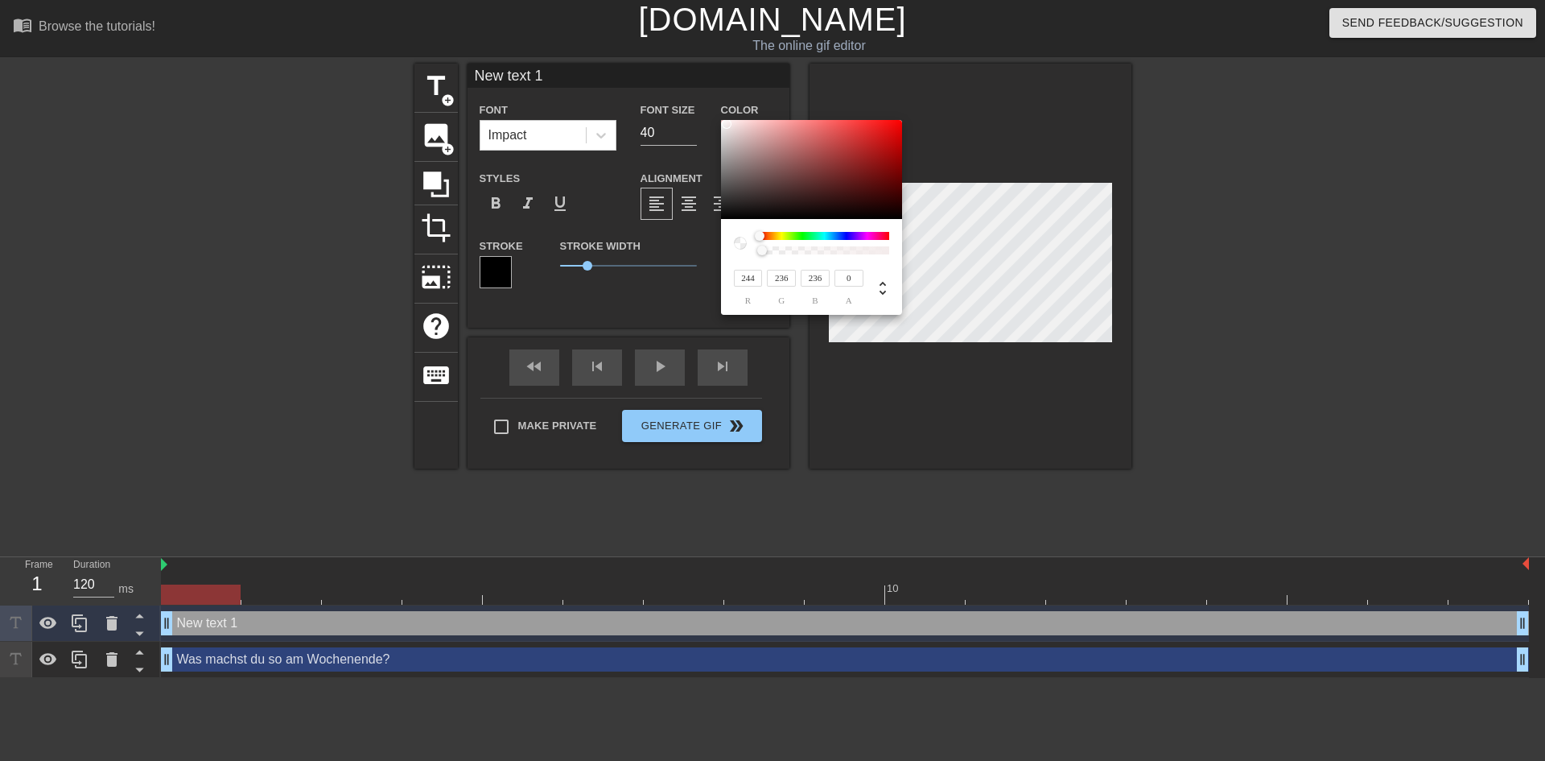
type input "246"
type input "238"
type input "239"
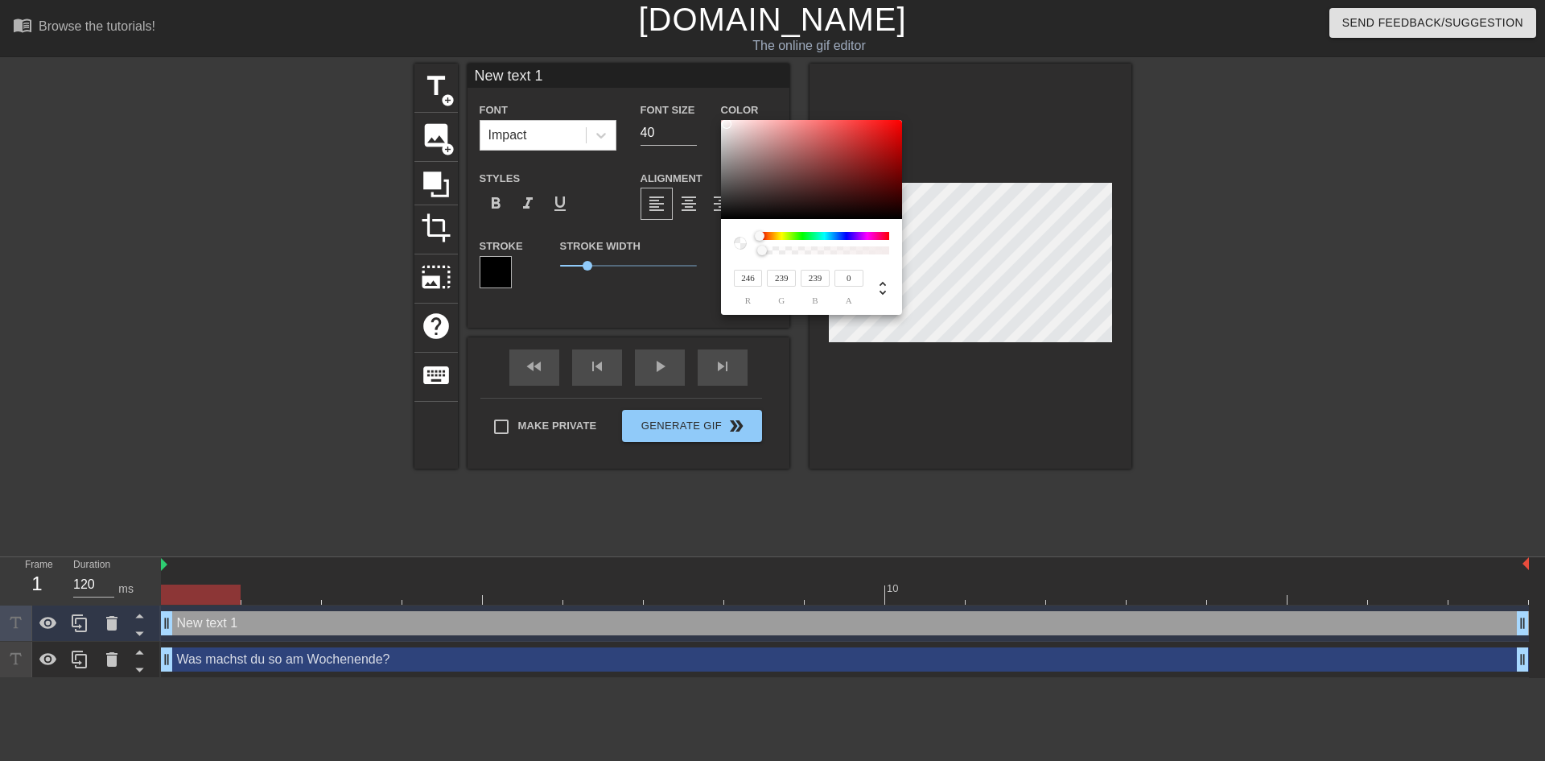
type input "240"
type input "250"
type input "246"
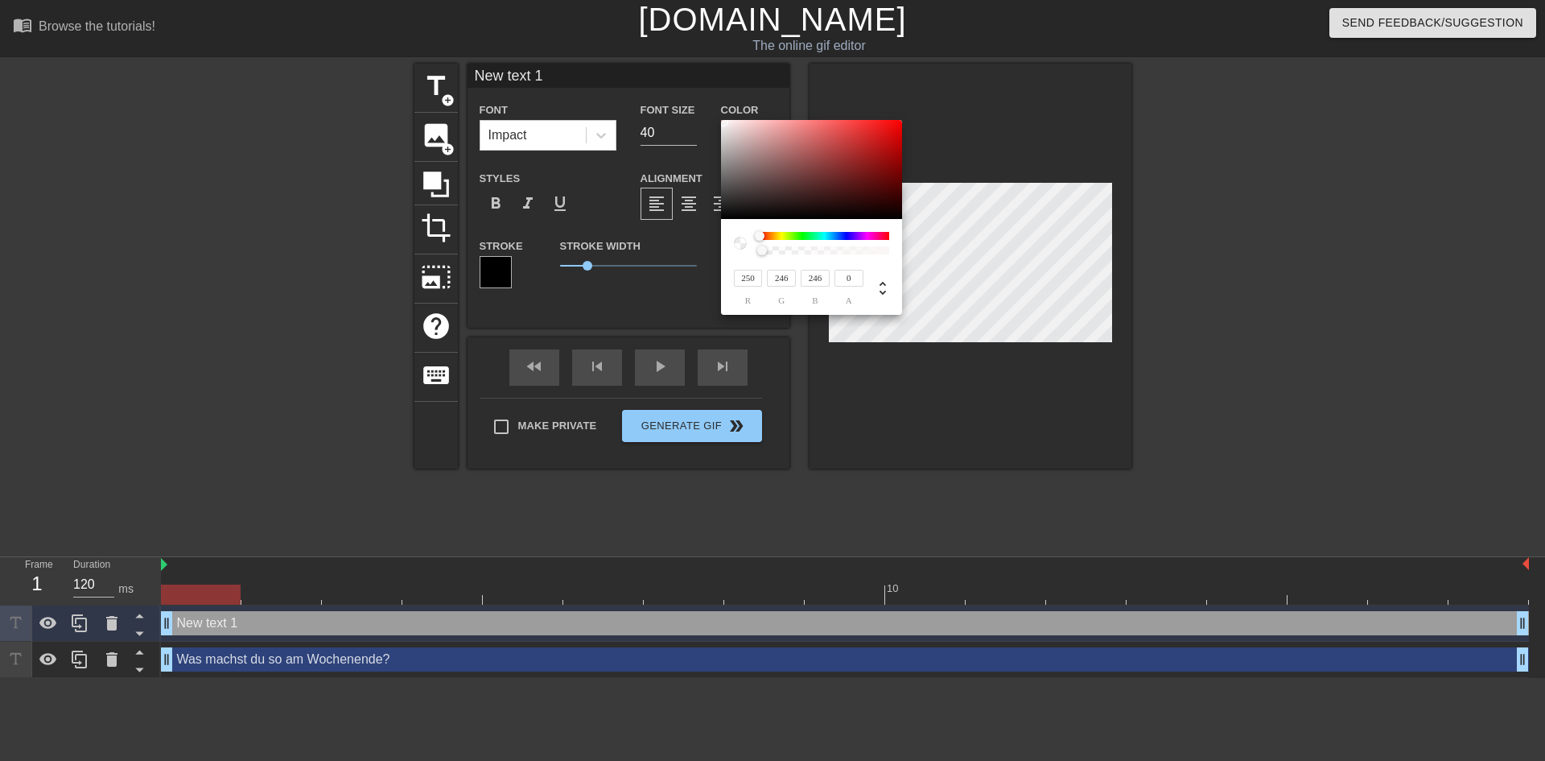
type input "252"
type input "84"
type input "196"
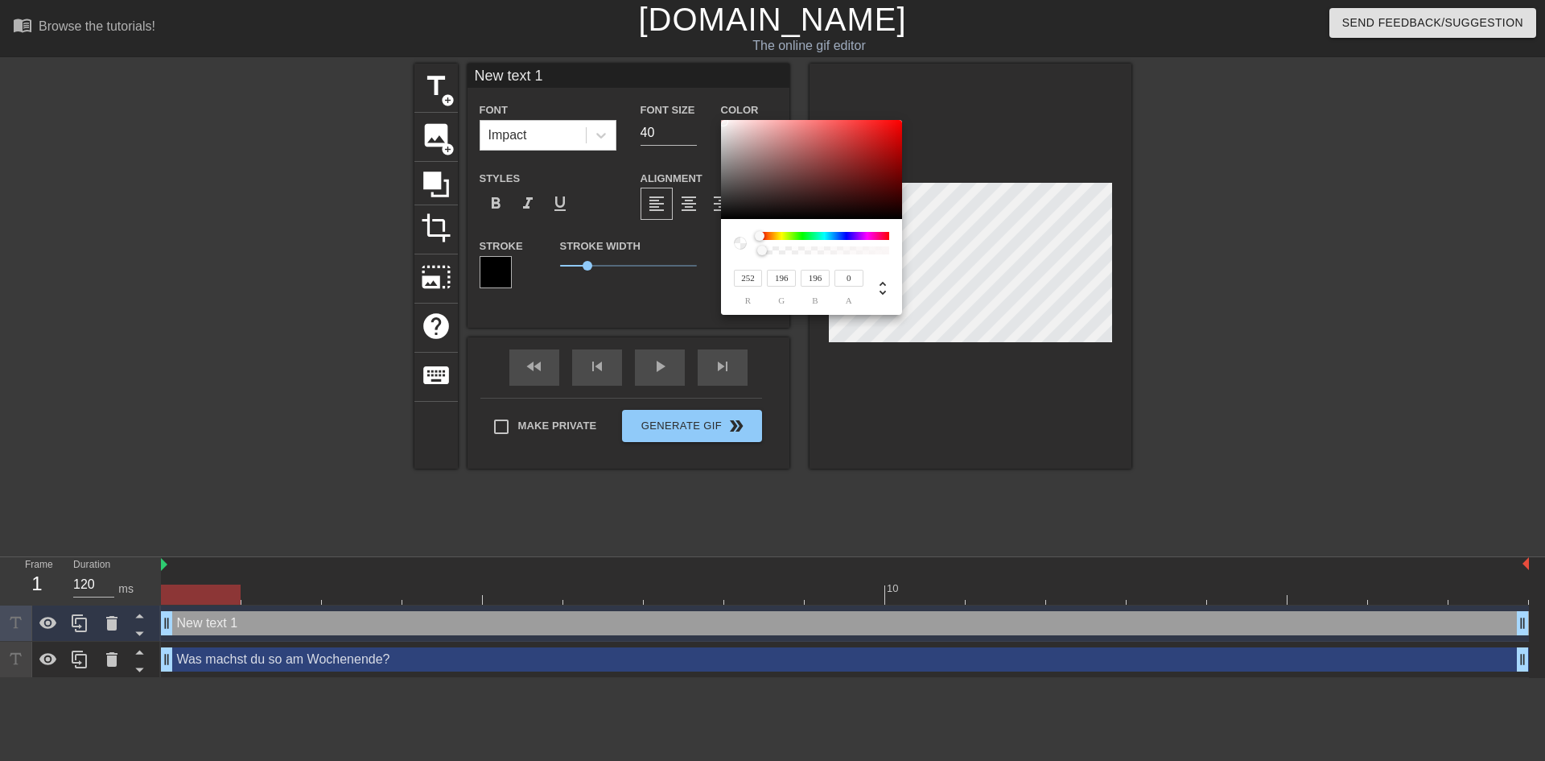
type input "254"
type input "198"
drag, startPoint x: 751, startPoint y: 166, endPoint x: 721, endPoint y: 120, distance: 54.7
click at [721, 120] on div at bounding box center [811, 170] width 181 height 100
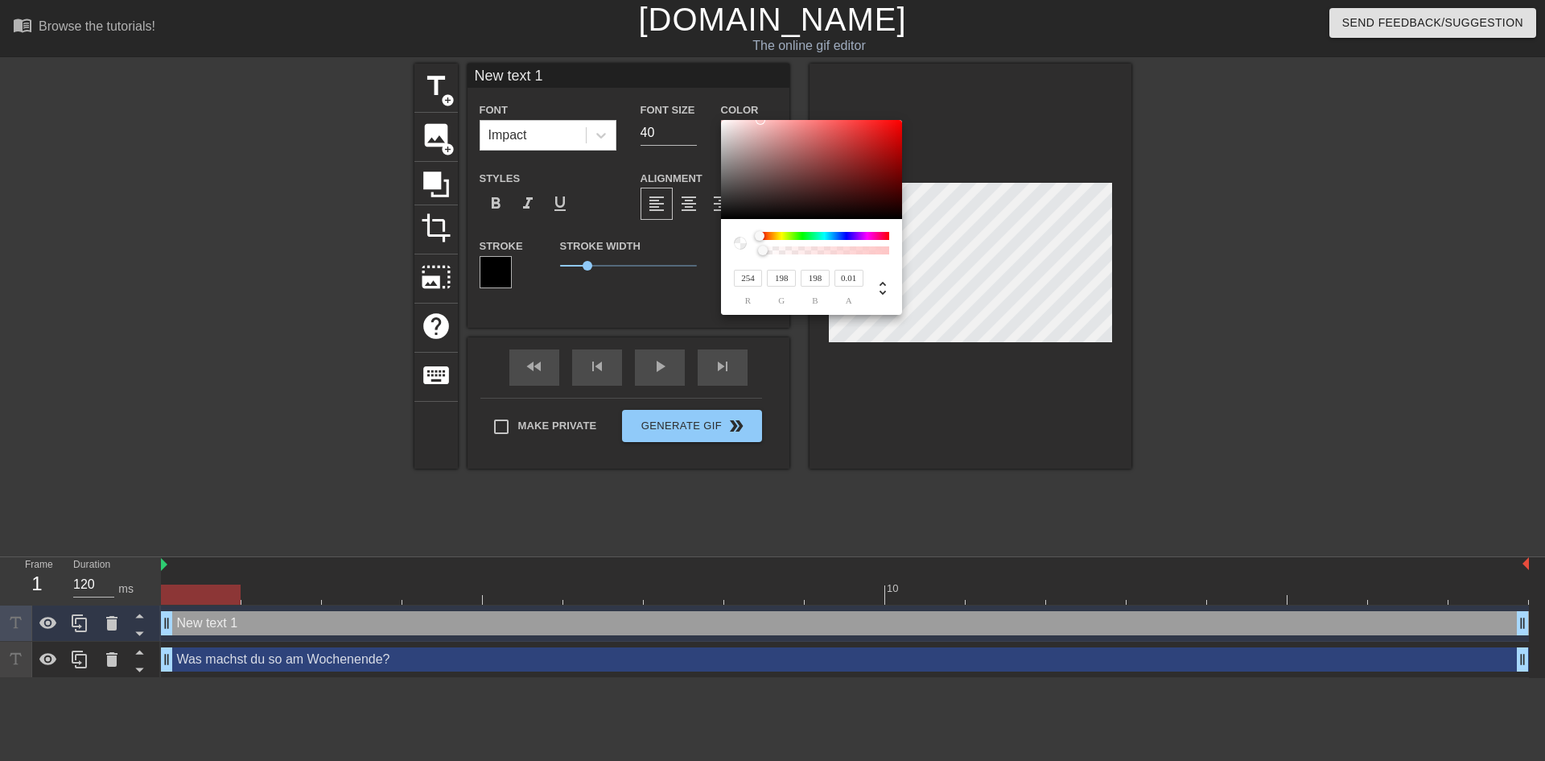
click at [763, 249] on div at bounding box center [763, 250] width 10 height 10
type input "1"
drag, startPoint x: 762, startPoint y: 249, endPoint x: 896, endPoint y: 253, distance: 133.7
click at [896, 253] on div at bounding box center [892, 251] width 10 height 10
type input "244"
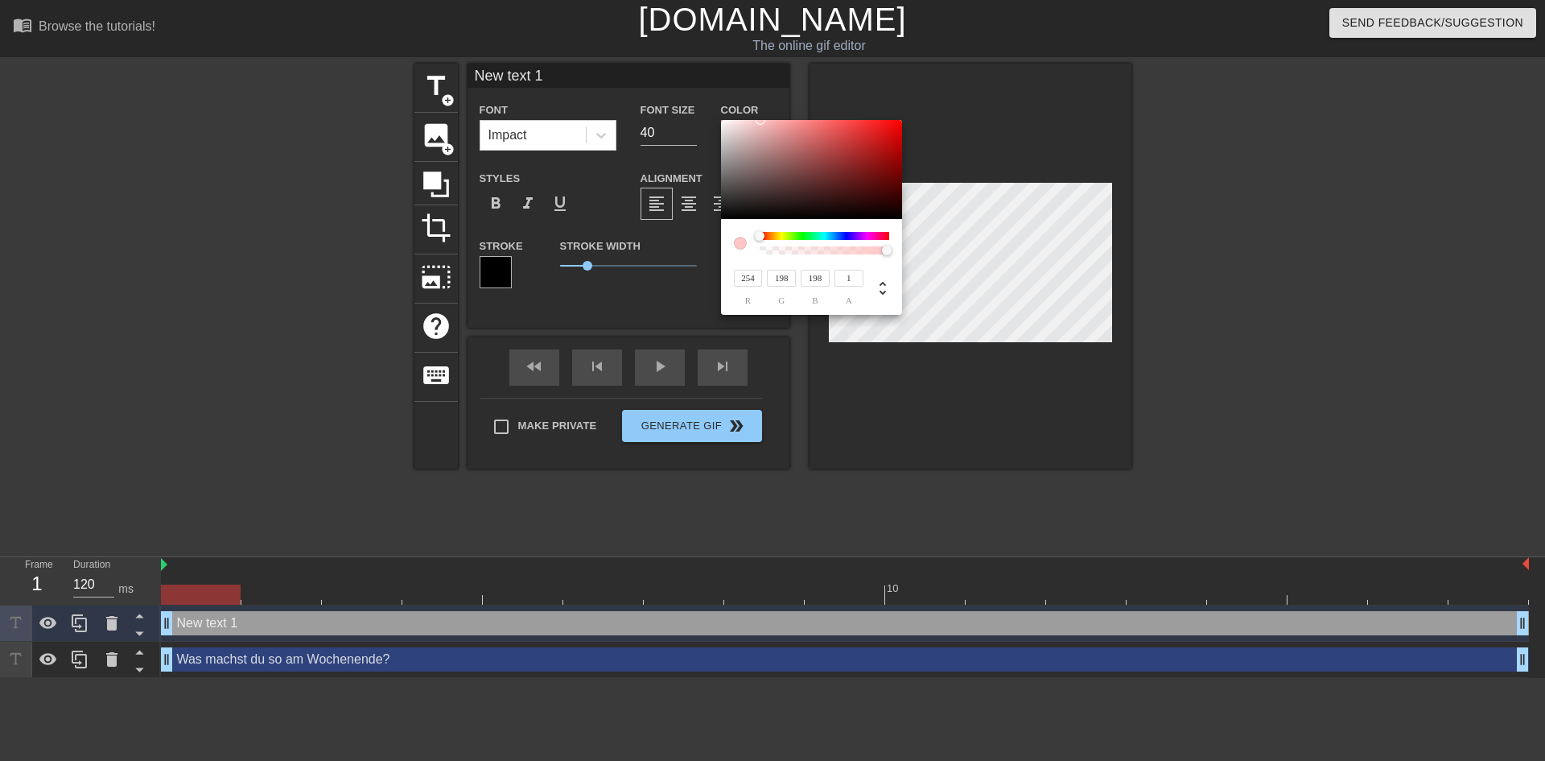
type input "185"
type input "186"
type input "190"
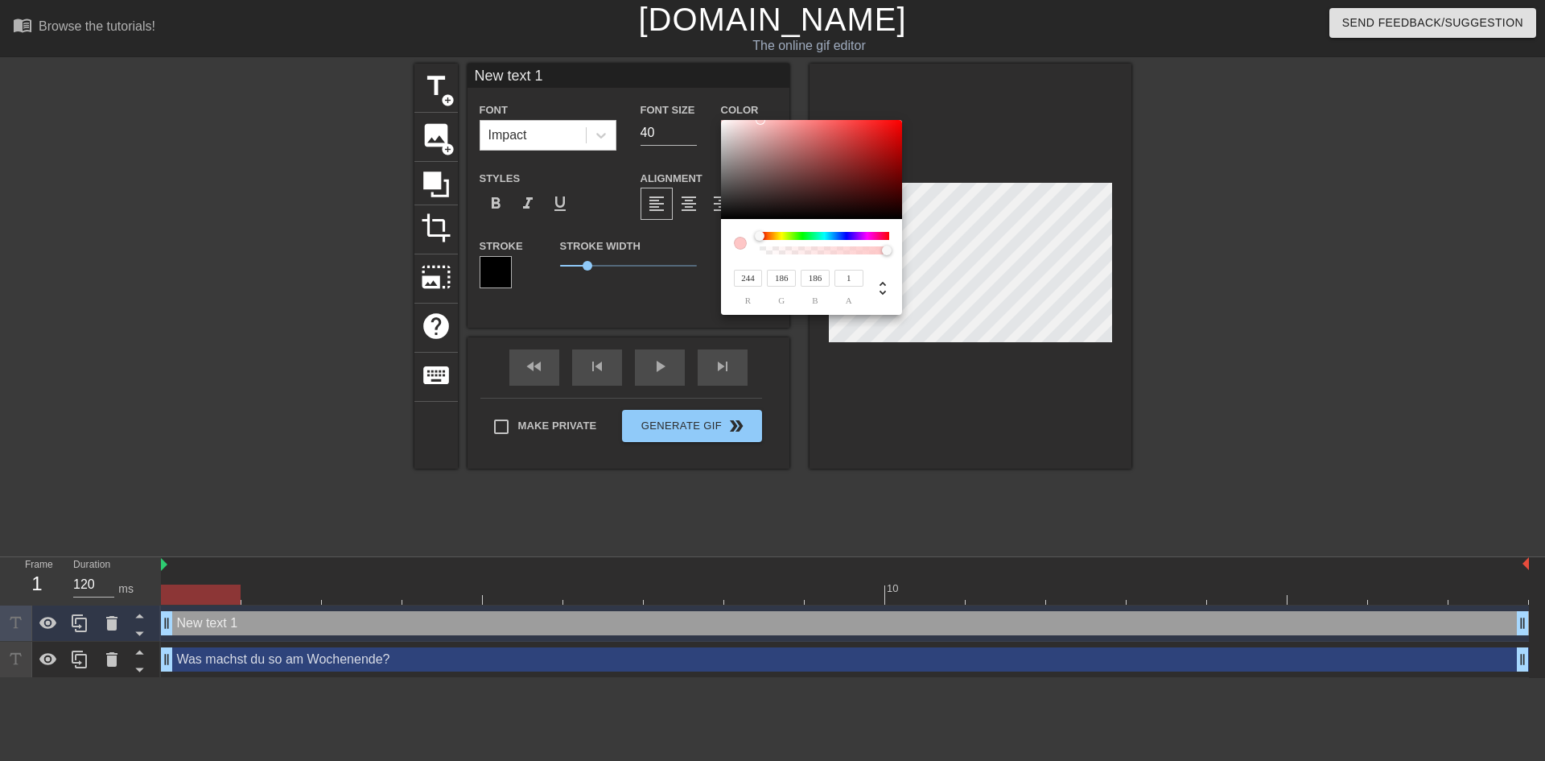
type input "190"
type input "197"
type input "206"
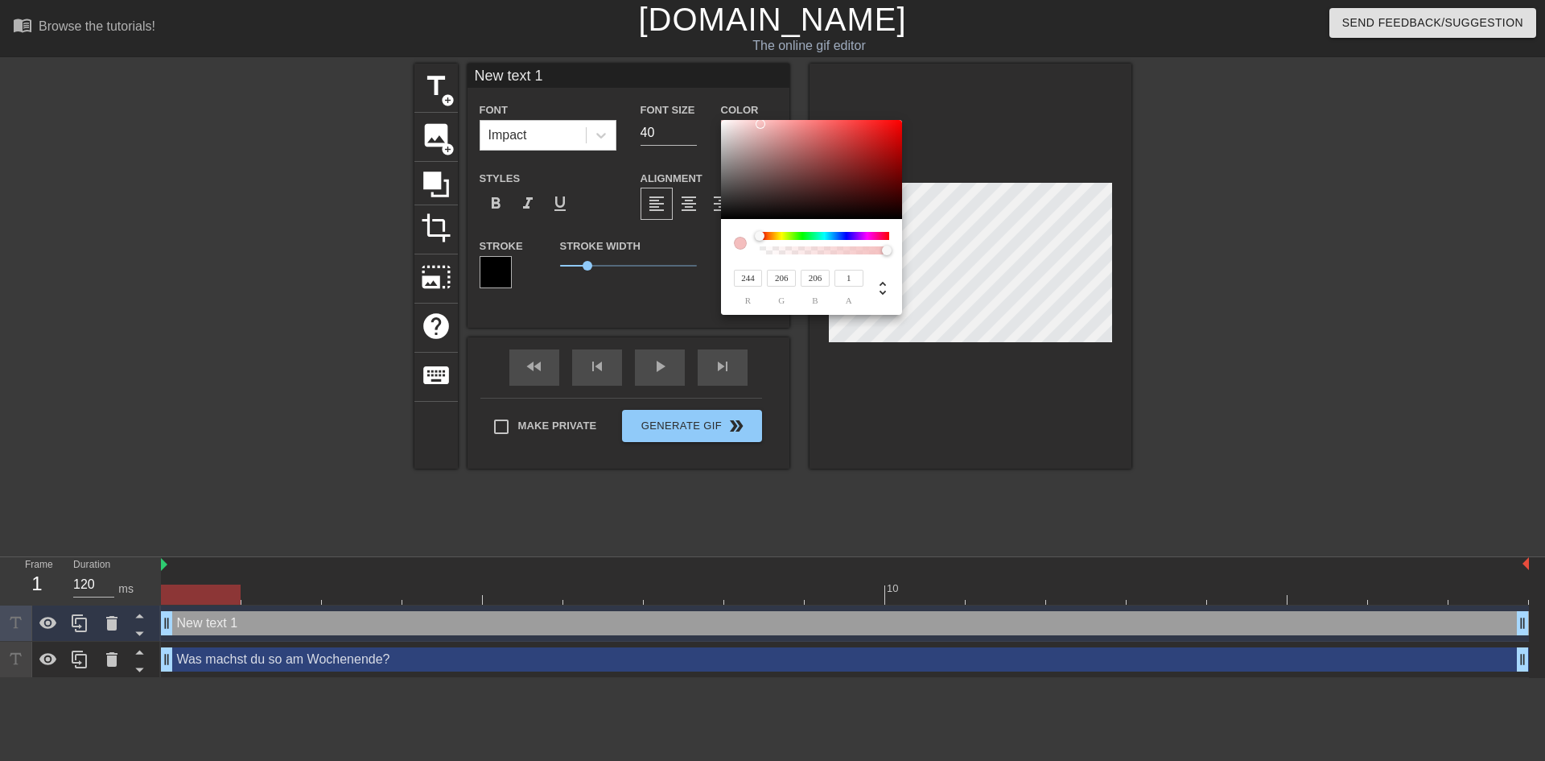
type input "226"
type input "237"
type input "232"
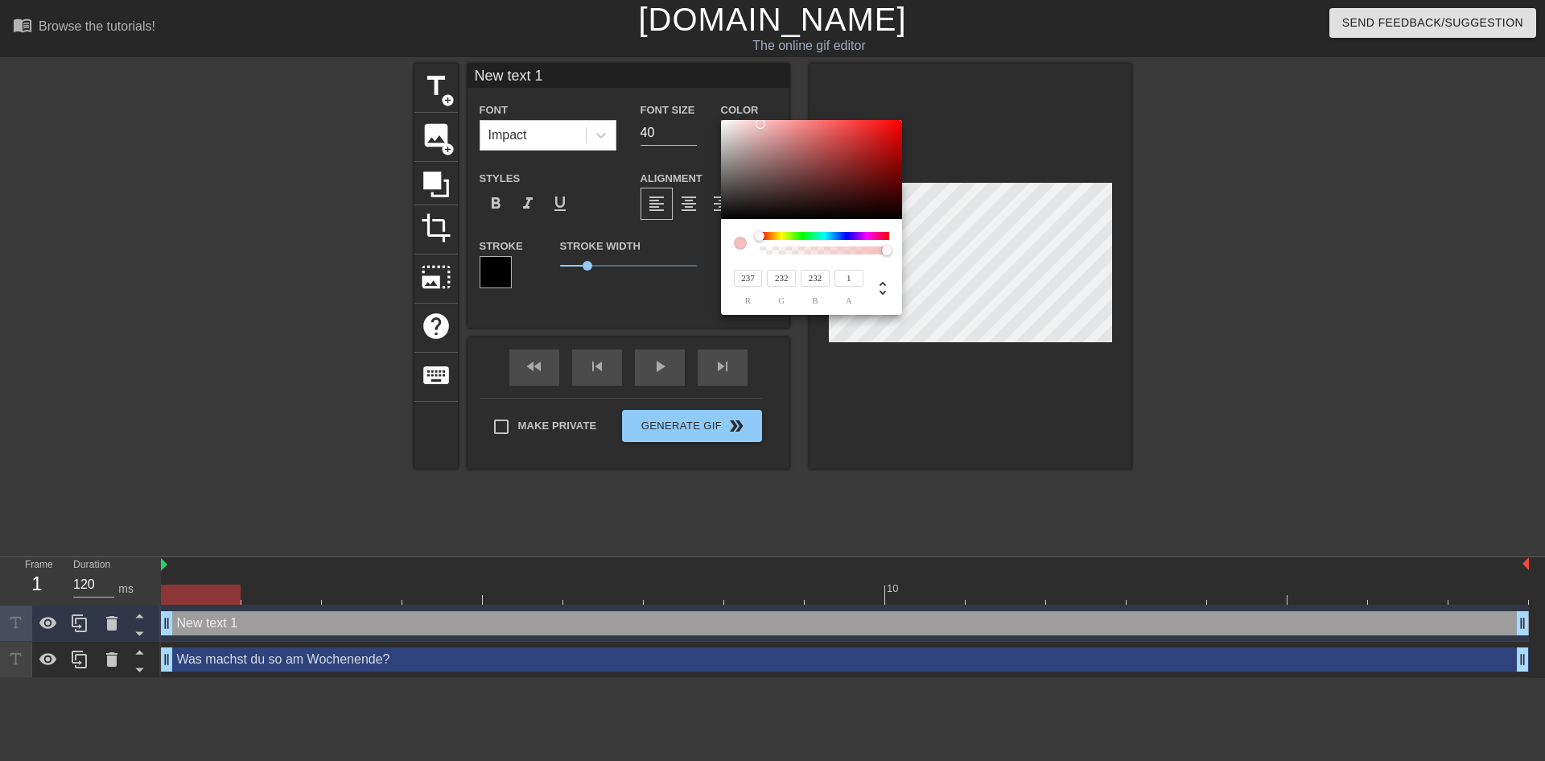
type input "237"
drag, startPoint x: 765, startPoint y: 124, endPoint x: 715, endPoint y: 126, distance: 49.2
click at [715, 126] on div "237 r 237 g 237 b 1 a" at bounding box center [772, 380] width 1545 height 761
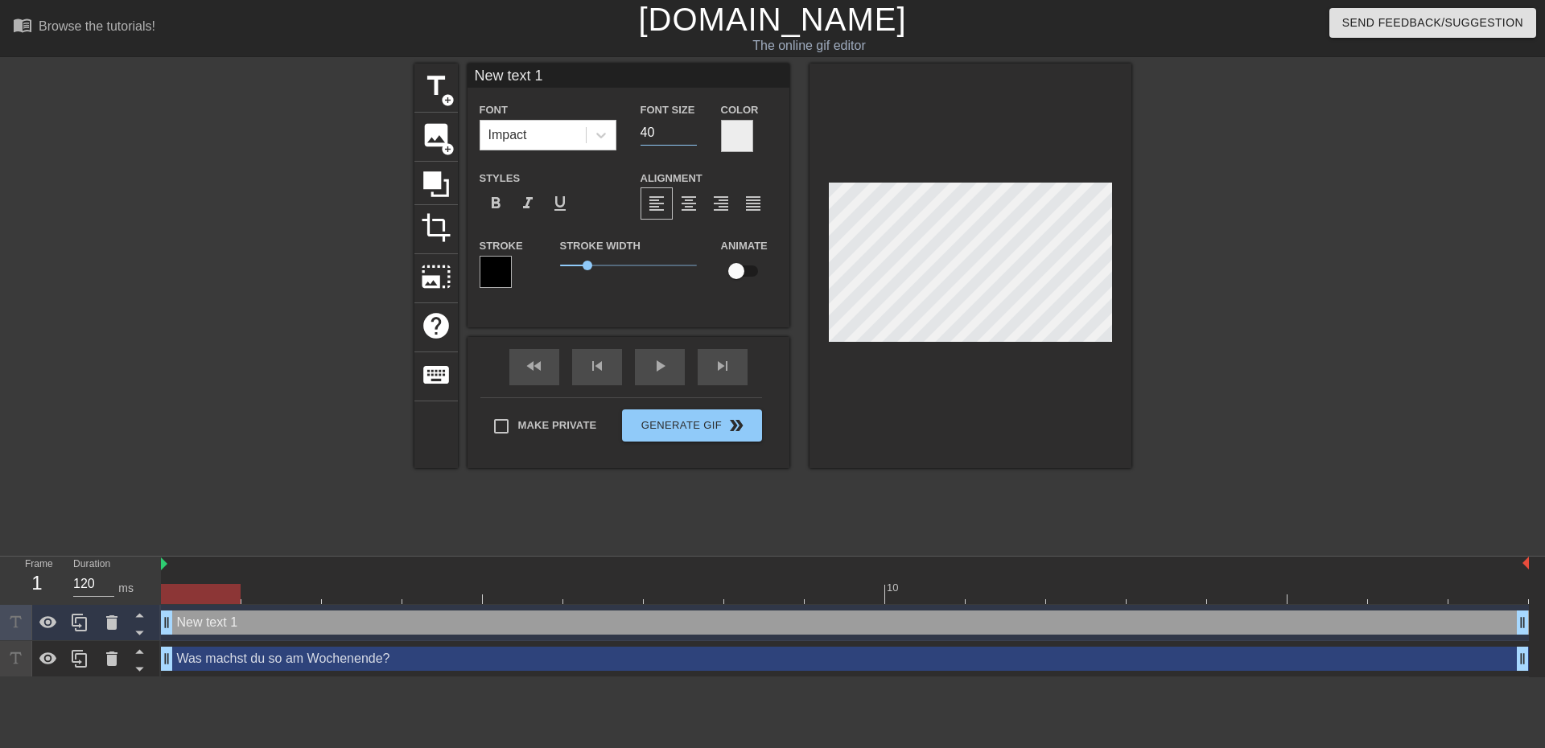
drag, startPoint x: 664, startPoint y: 136, endPoint x: 616, endPoint y: 155, distance: 52.0
click at [616, 158] on div "Font Impact Font Size 40 Color Styles format_bold format_italic format_underlin…" at bounding box center [629, 201] width 298 height 203
type input "18"
drag, startPoint x: 550, startPoint y: 71, endPoint x: -194, endPoint y: 273, distance: 771.4
click at [0, 273] on html "menu_book Browse the tutorials! [DOMAIN_NAME] The online gif editor Send Feedba…" at bounding box center [772, 339] width 1545 height 678
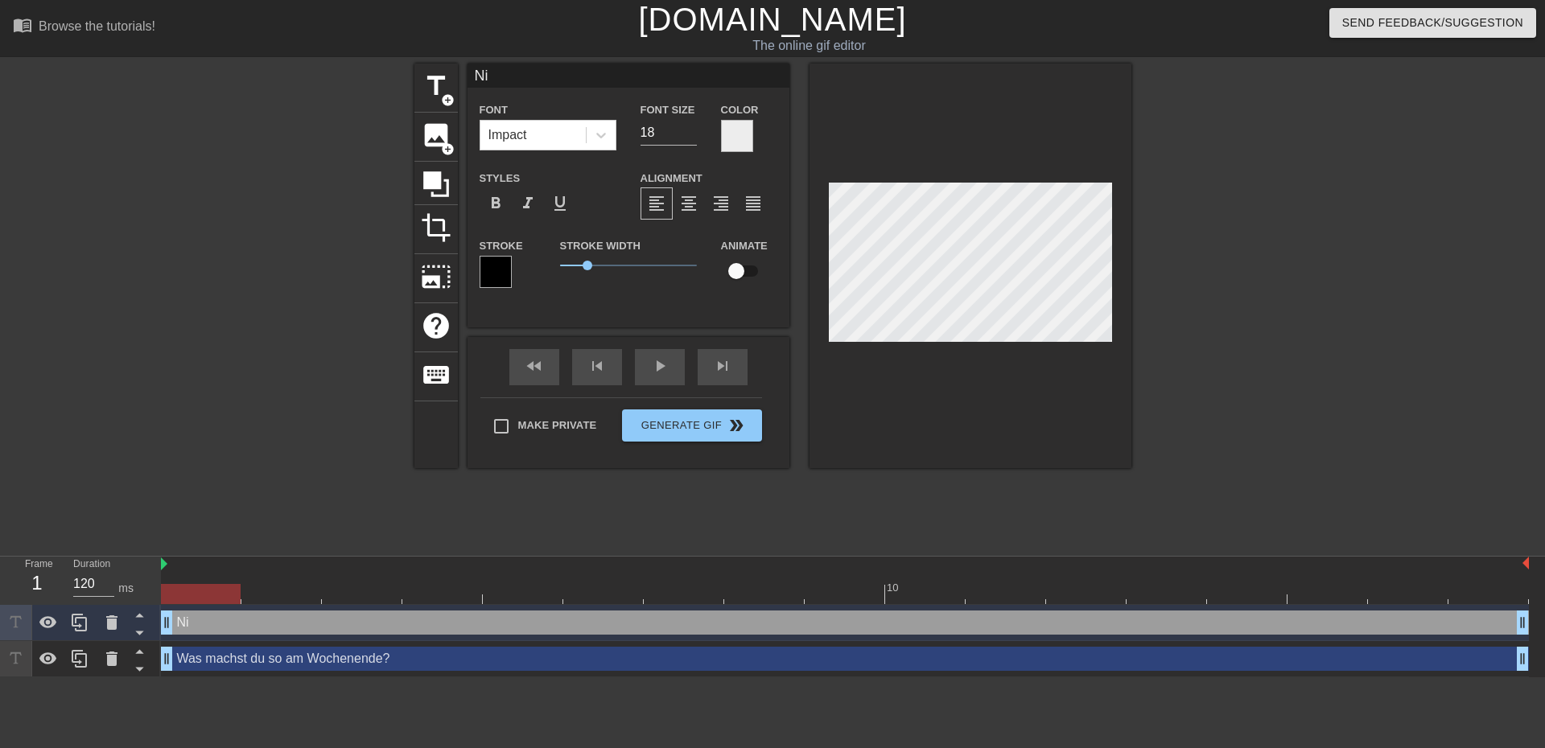
type input "N"
type input "Ich geh im Wald spazieren!"
click at [1286, 221] on div at bounding box center [1271, 305] width 241 height 483
click at [930, 405] on div at bounding box center [971, 266] width 322 height 405
click at [587, 270] on span "1" at bounding box center [628, 265] width 137 height 19
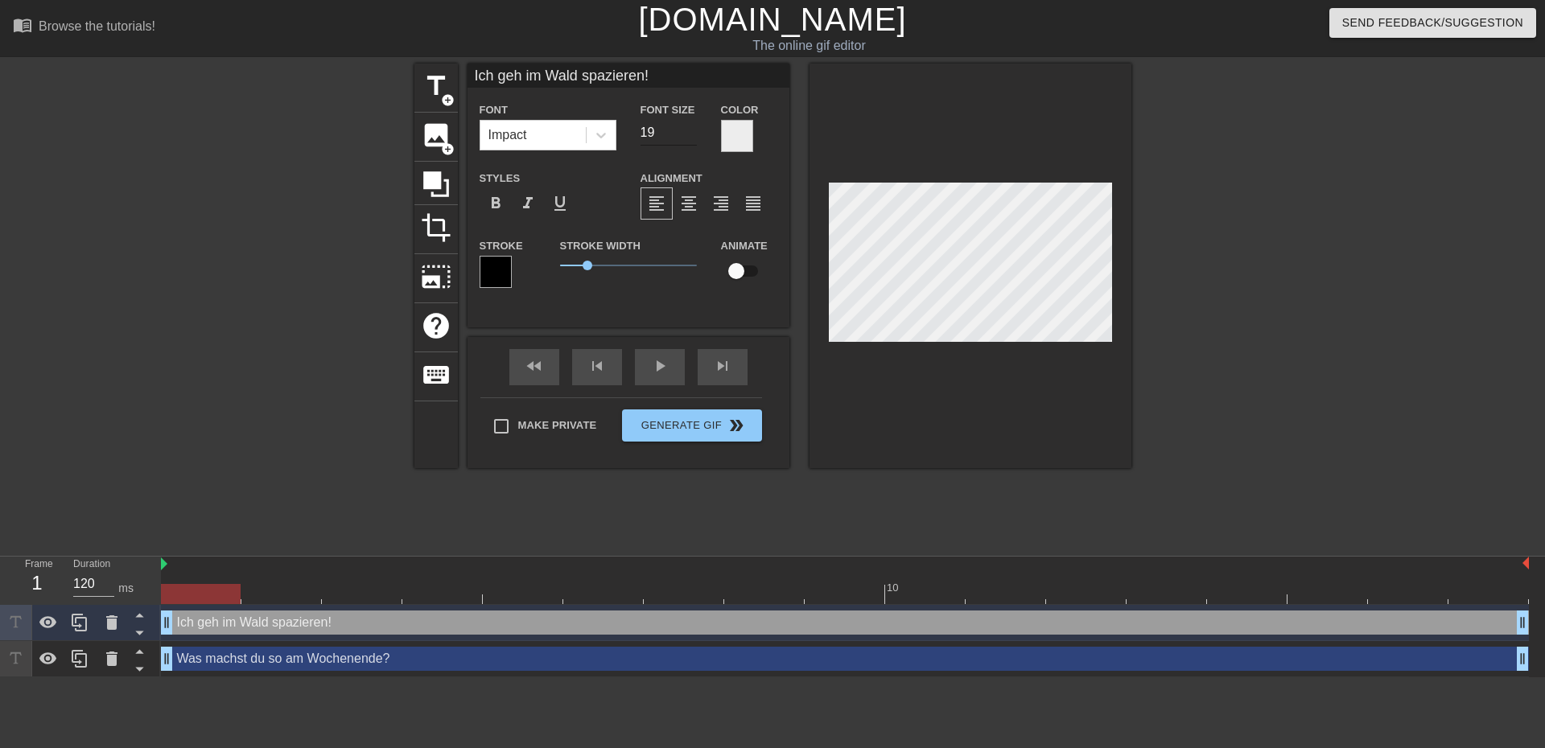
type input "19"
click at [693, 129] on input "19" at bounding box center [669, 133] width 56 height 26
click at [740, 136] on div at bounding box center [737, 136] width 32 height 32
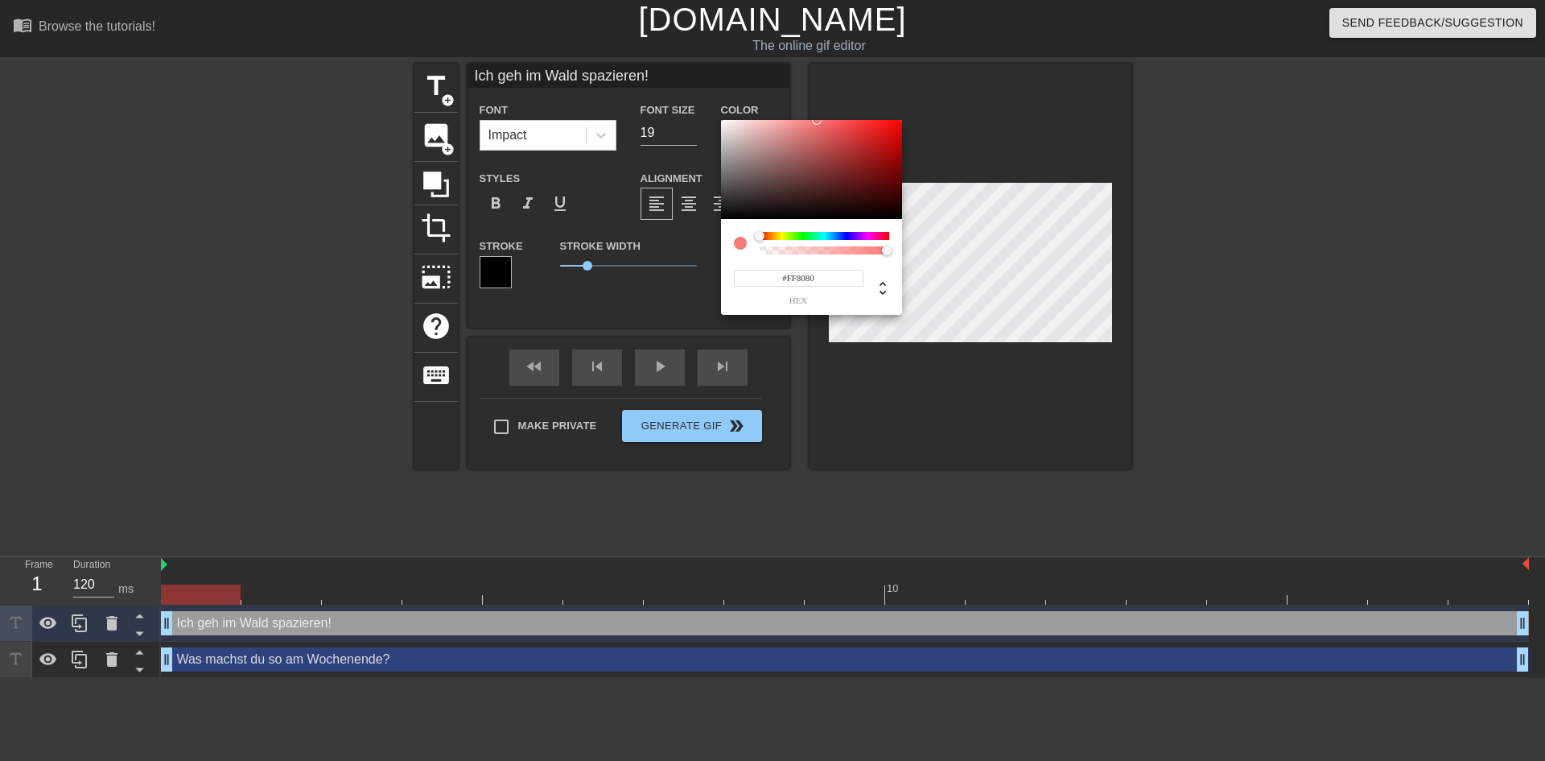
type input "#FF8181"
drag, startPoint x: 761, startPoint y: 128, endPoint x: 810, endPoint y: 111, distance: 51.9
click at [810, 111] on div "#FF8181 hex" at bounding box center [772, 380] width 1545 height 761
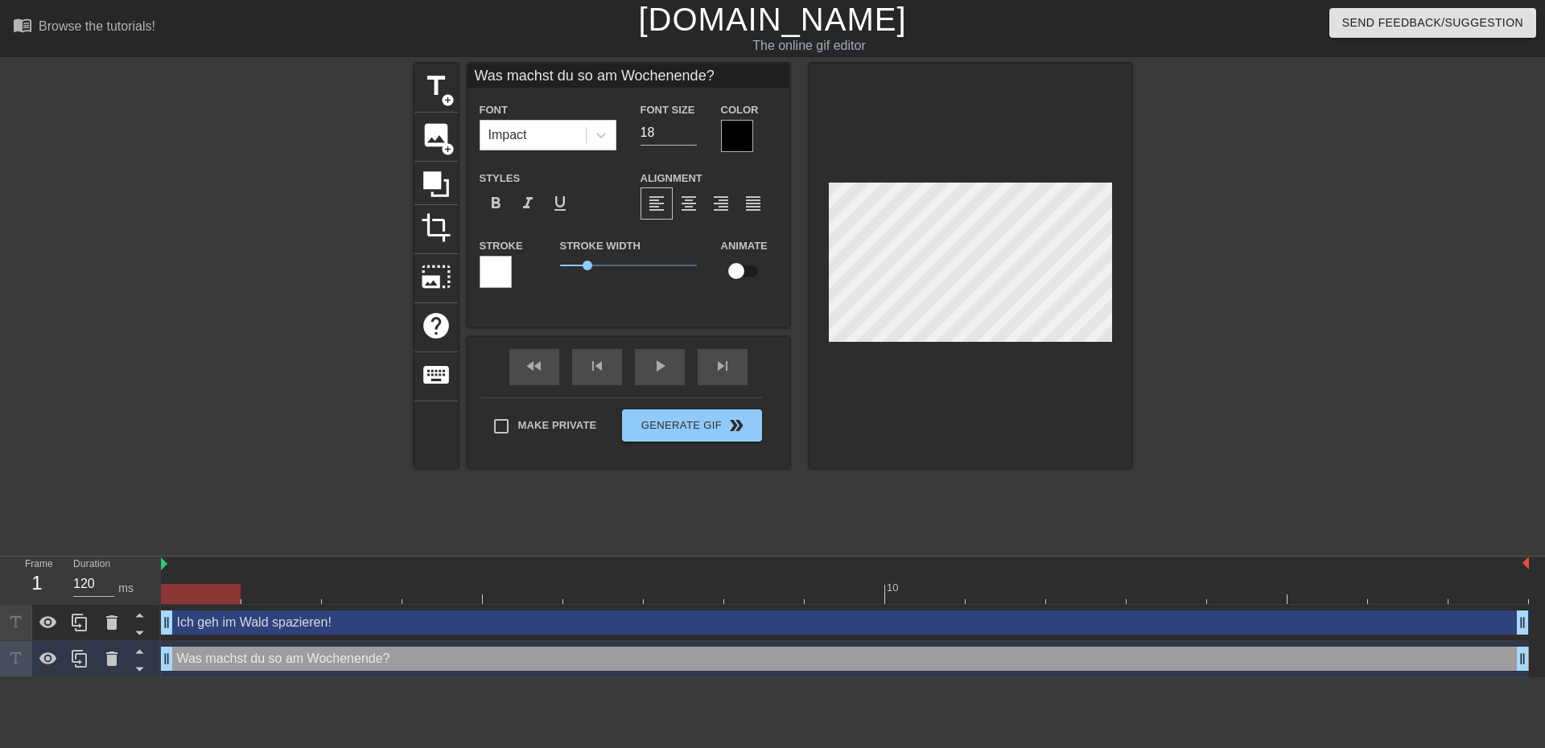
click at [736, 132] on div at bounding box center [737, 136] width 32 height 32
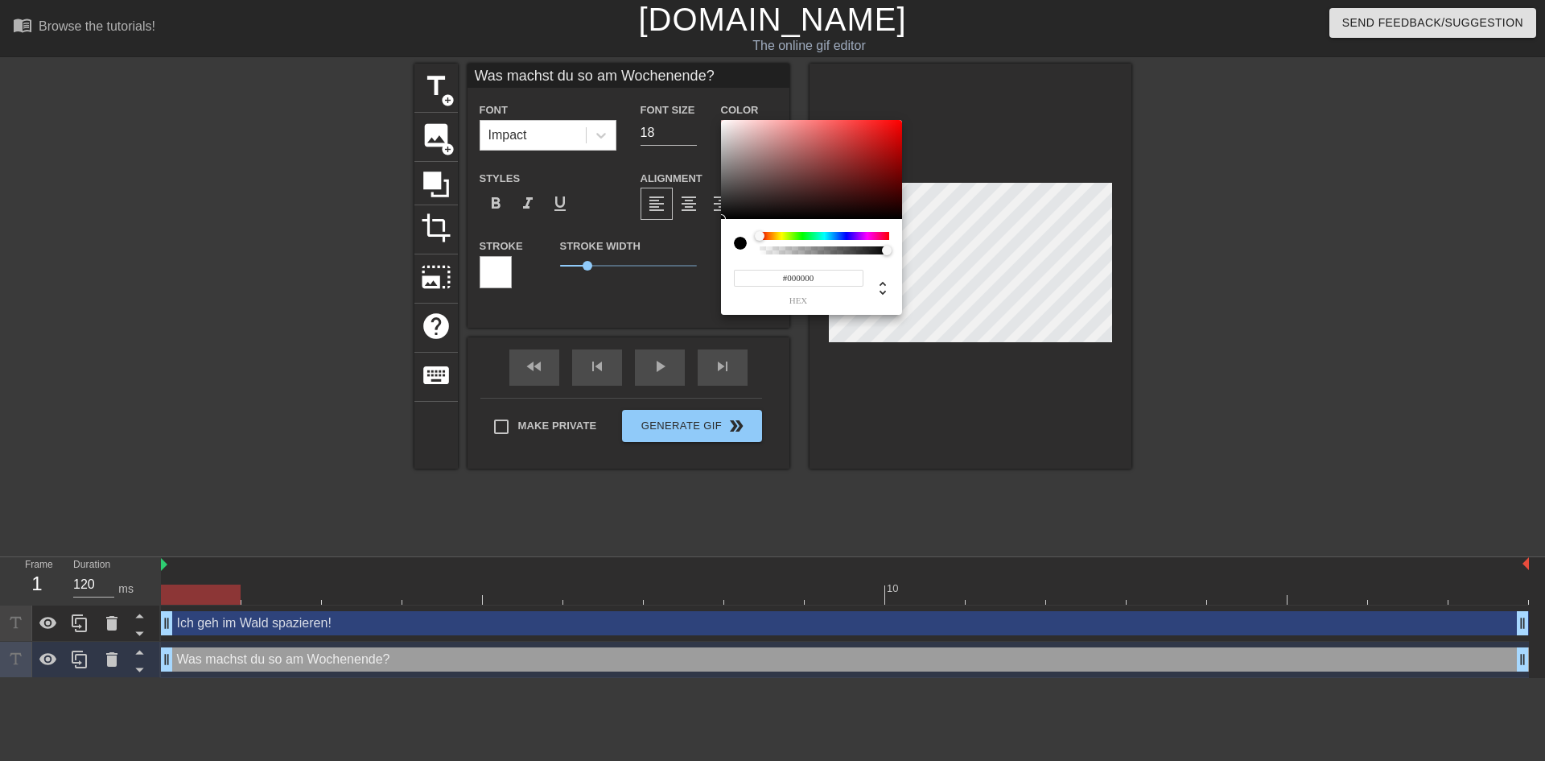
drag, startPoint x: 821, startPoint y: 274, endPoint x: 790, endPoint y: 278, distance: 31.6
click at [790, 278] on input "#000000" at bounding box center [799, 278] width 130 height 17
type input "255"
type input "1"
drag, startPoint x: 884, startPoint y: 253, endPoint x: 913, endPoint y: 257, distance: 29.3
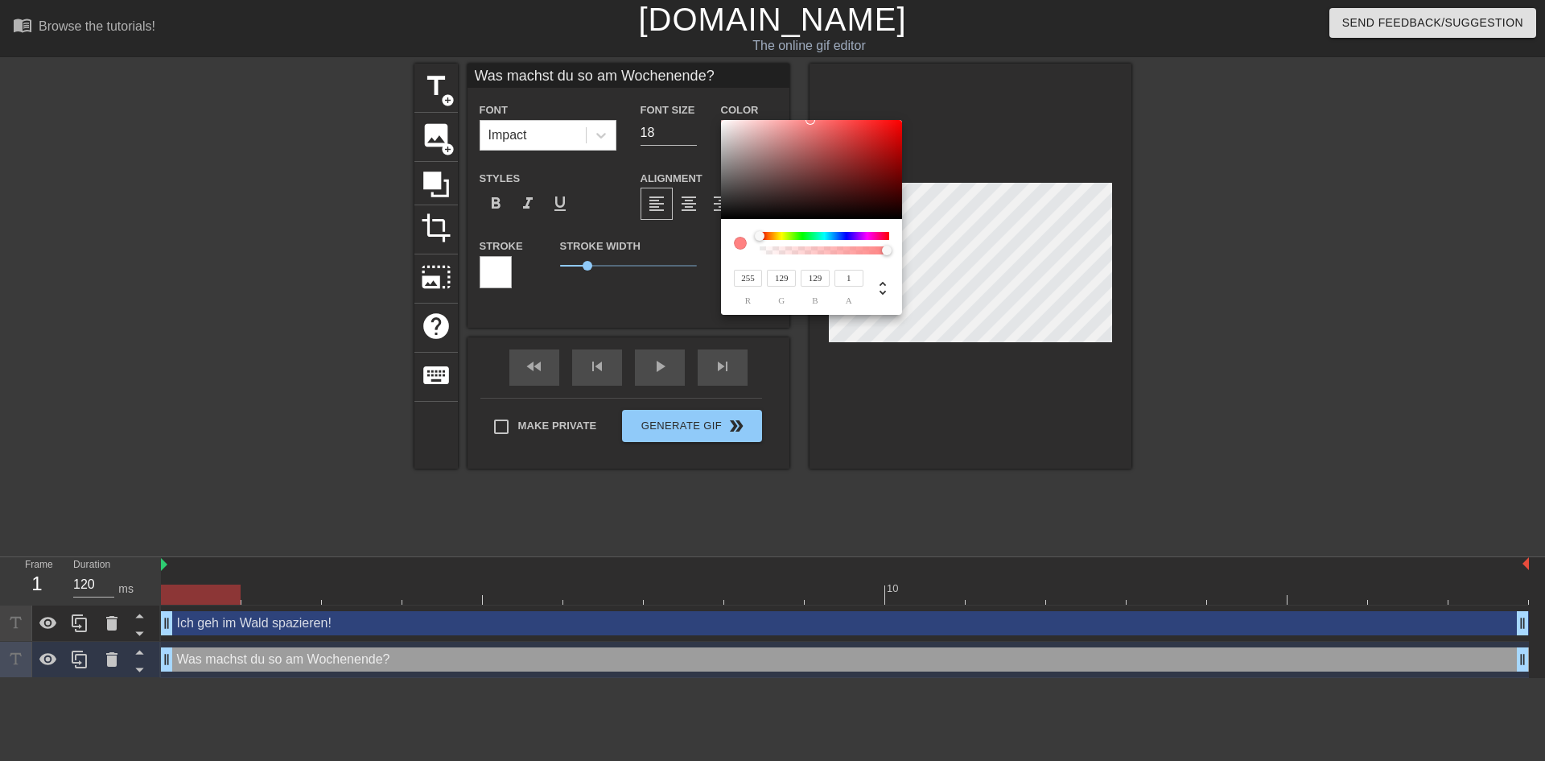
click at [913, 257] on div "255 r 129 g 129 b 1 a" at bounding box center [772, 380] width 1545 height 761
type input "248"
type input "119"
type input "117"
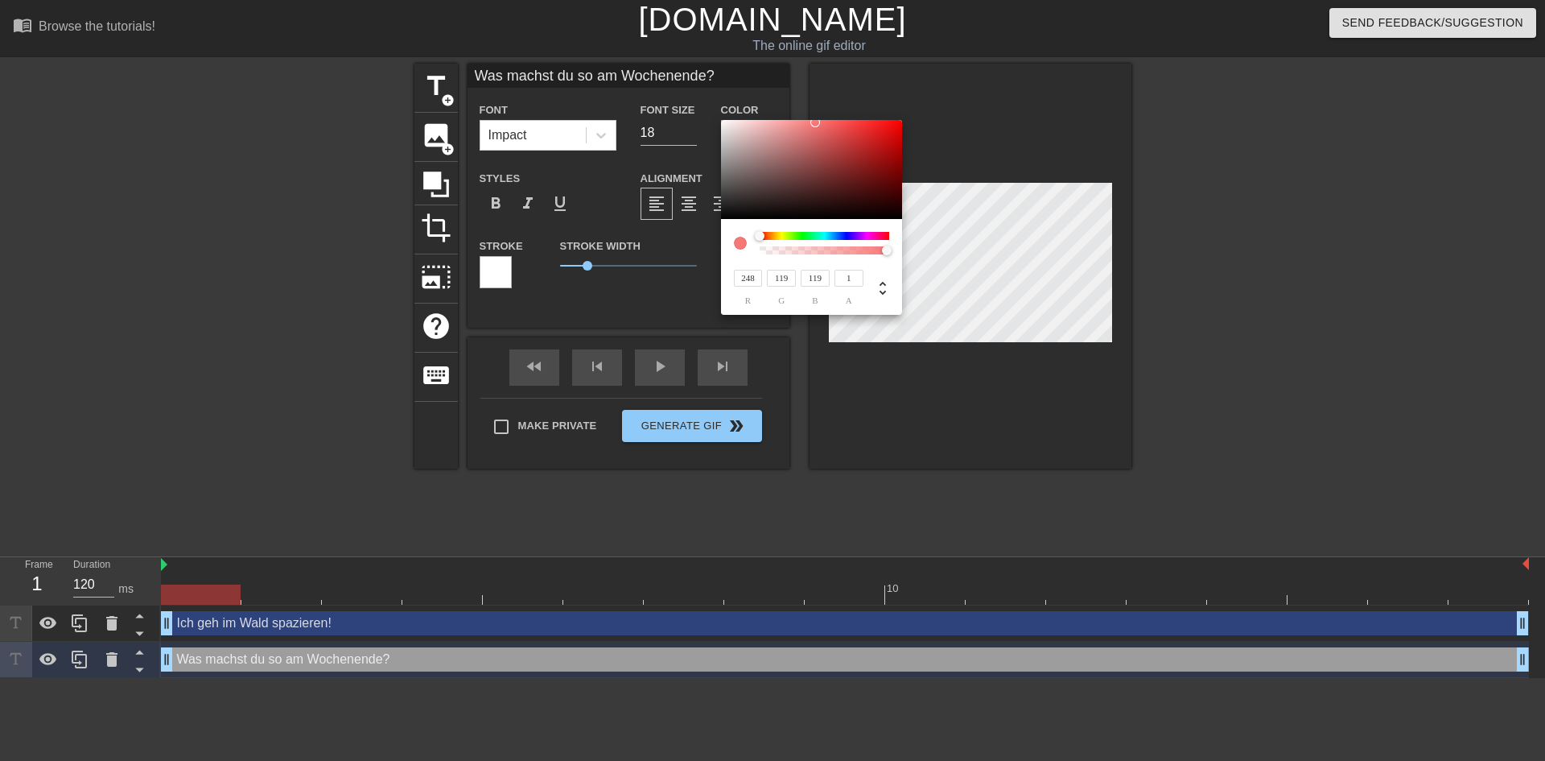
type input "117"
type input "244"
type input "113"
type input "240"
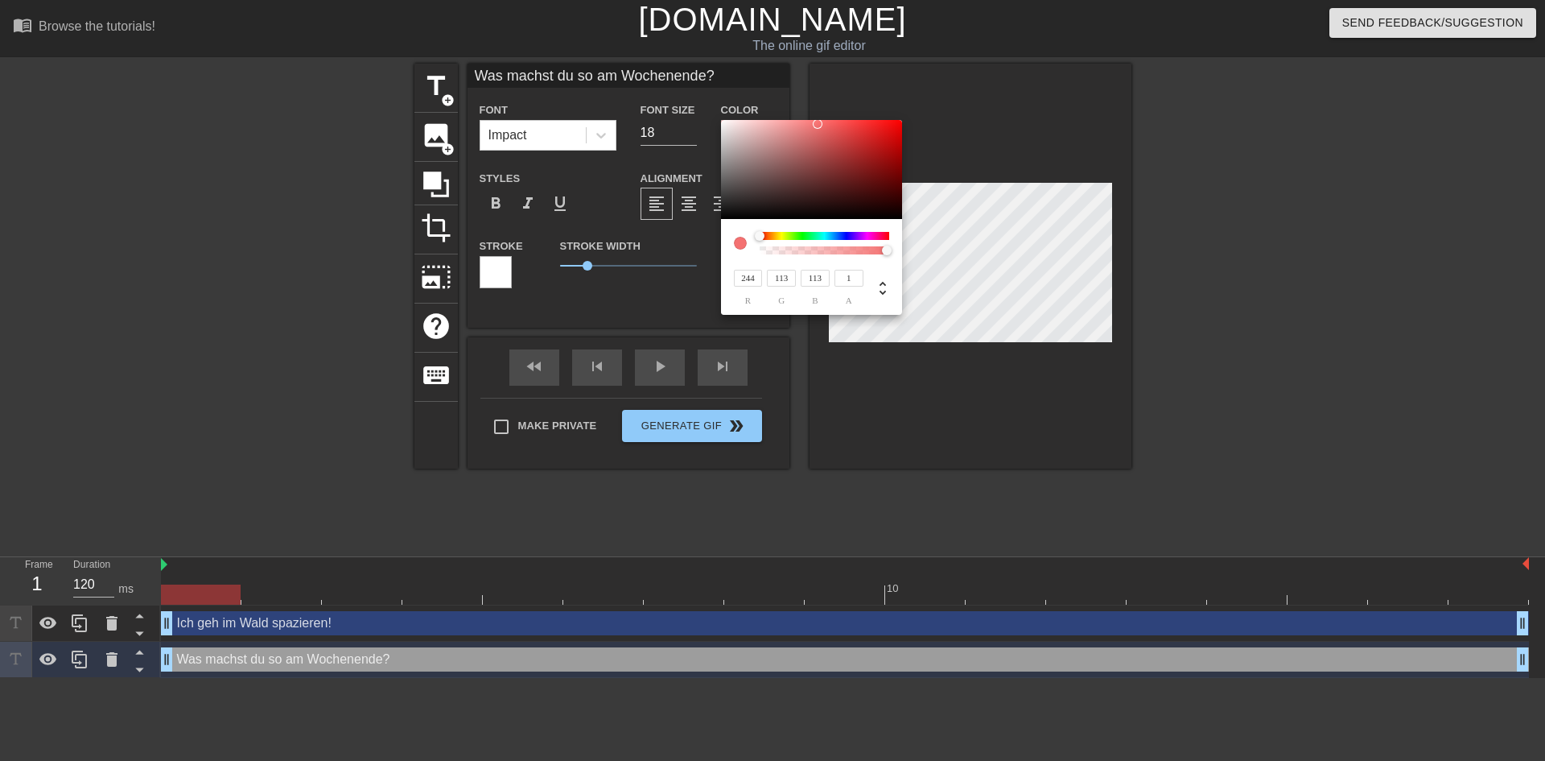
type input "109"
type input "254"
type input "127"
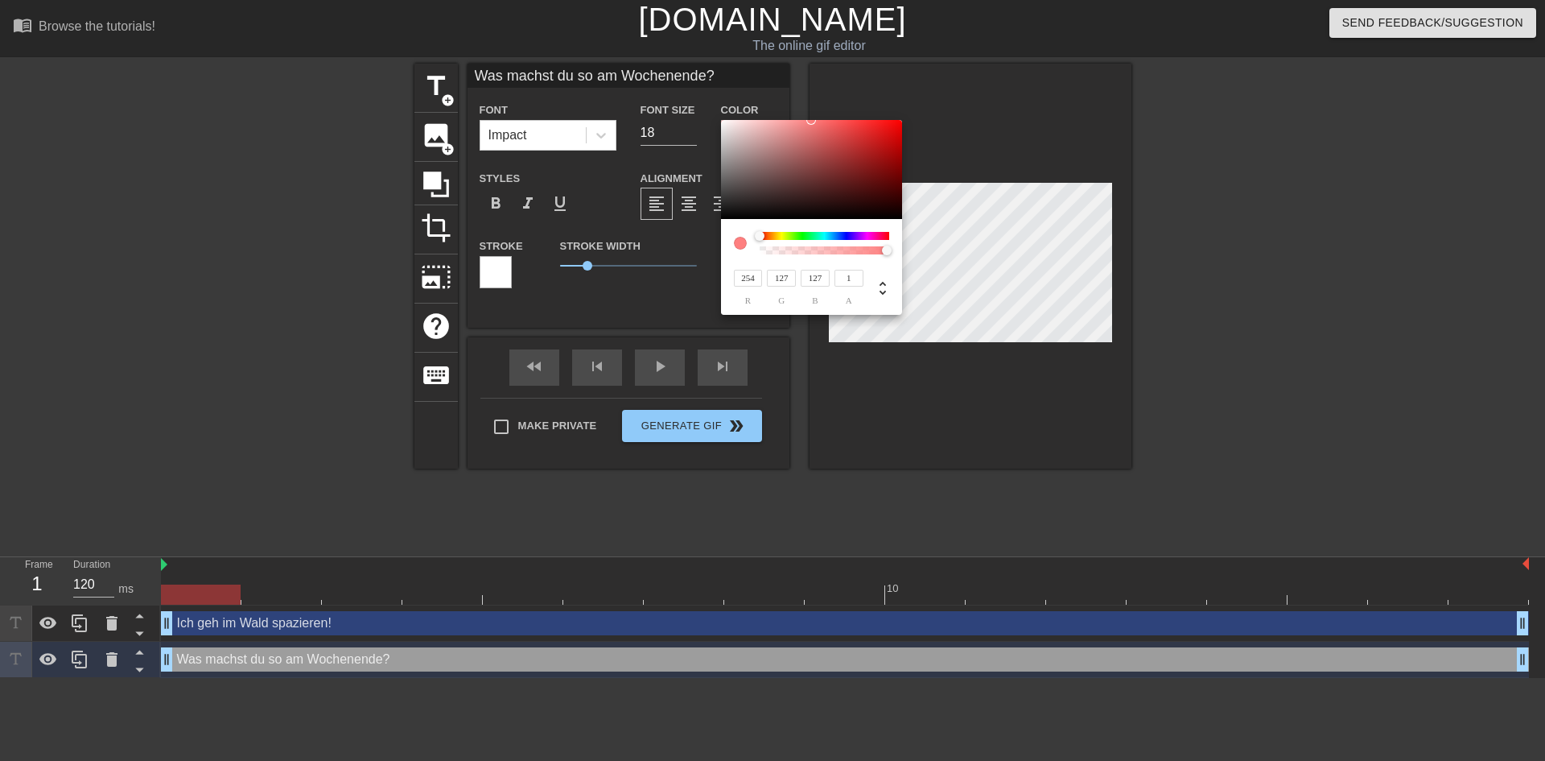
type input "125"
type input "255"
type input "118"
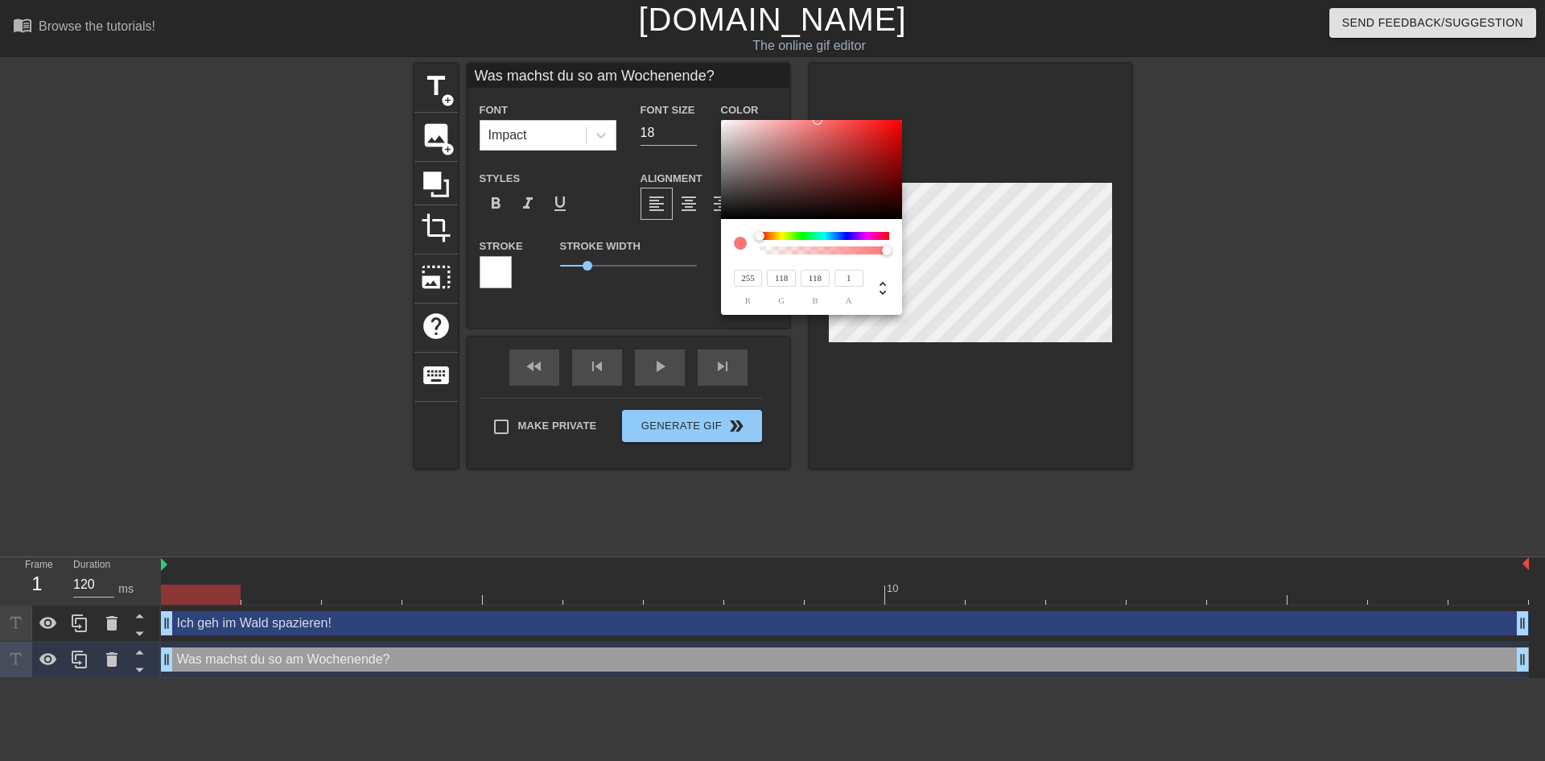
type input "120"
type input "123"
type input "125"
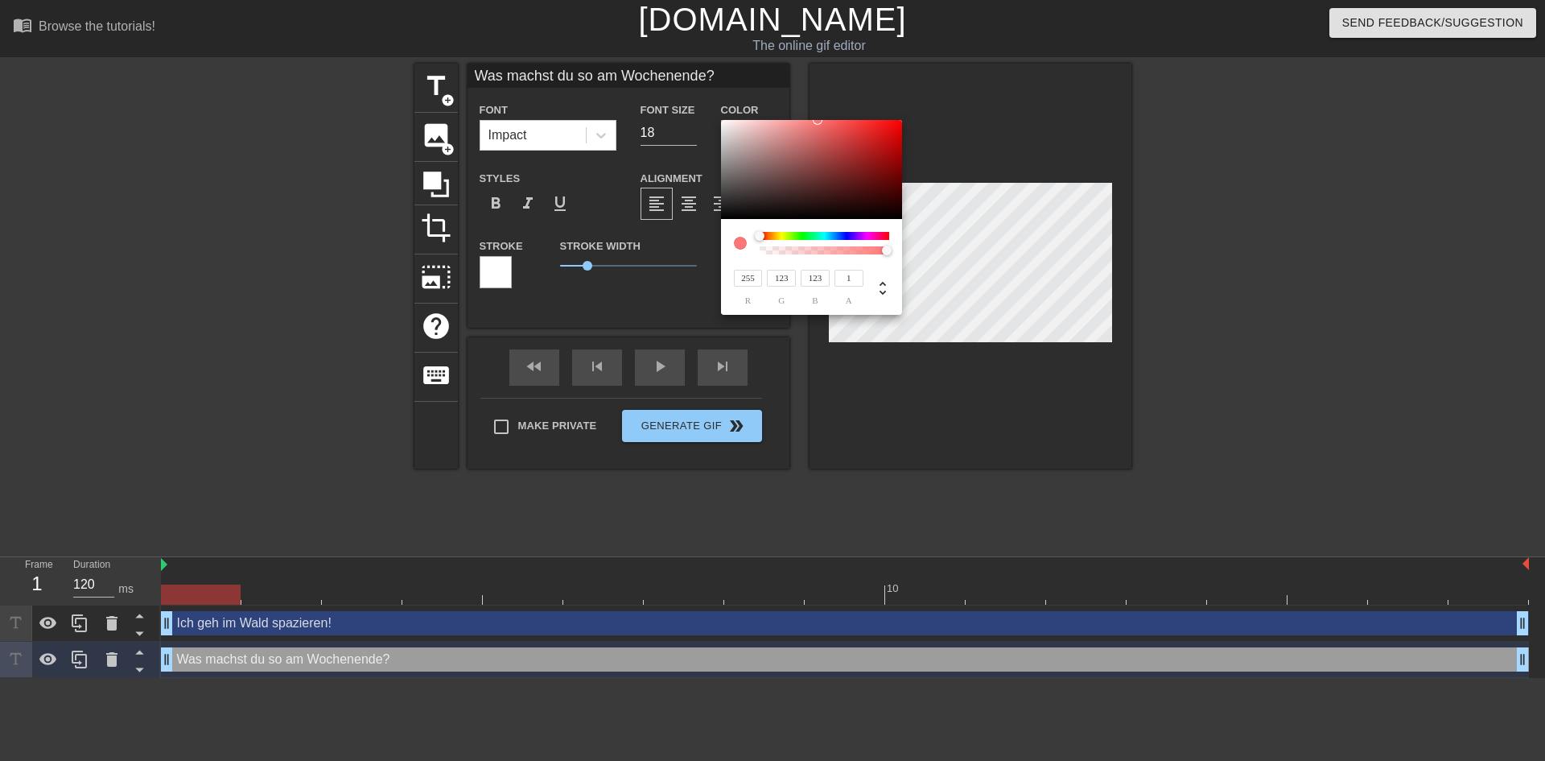
type input "125"
type input "254"
type input "121"
type input "118"
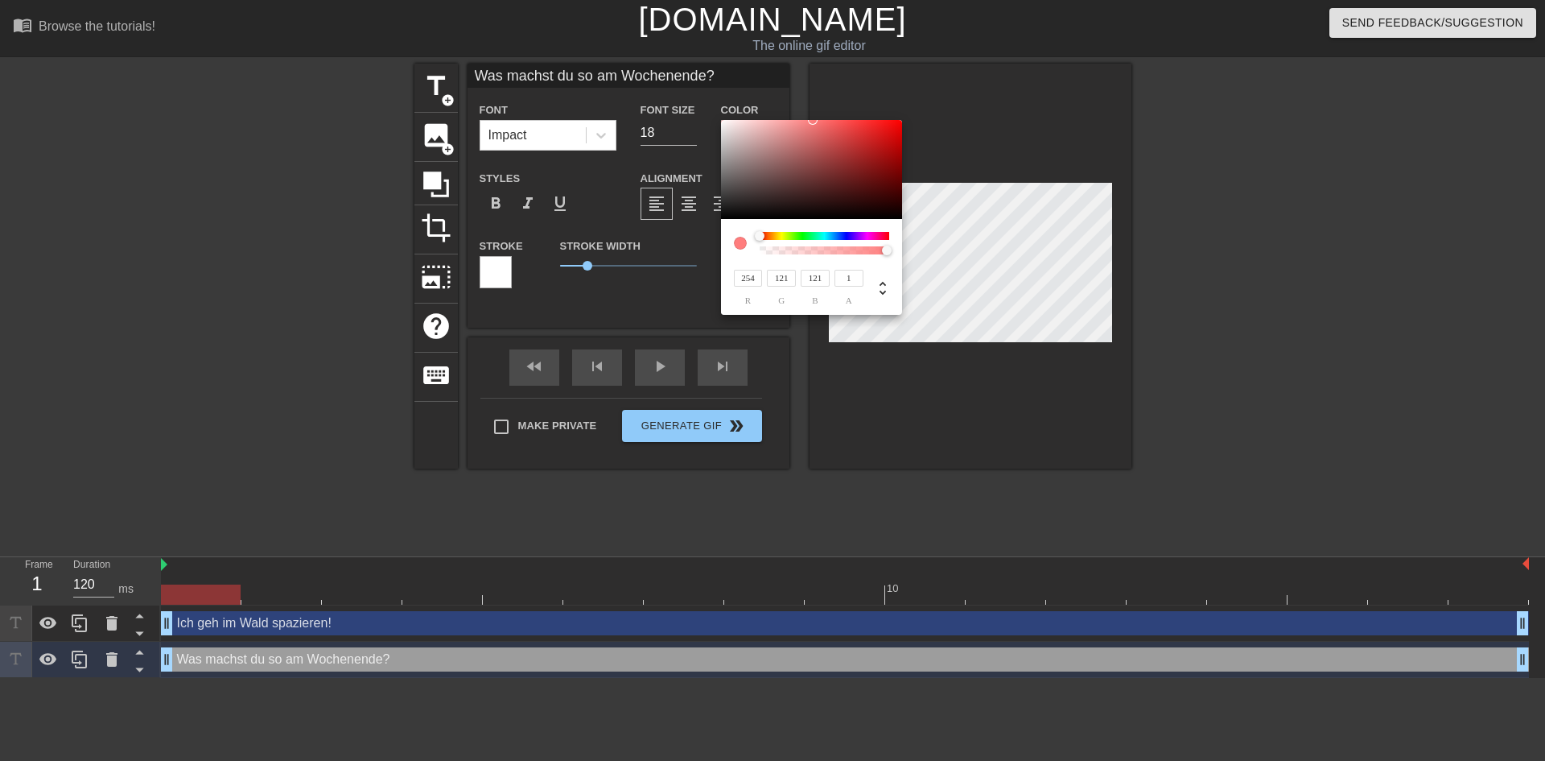
type input "118"
type input "169"
type input "26"
type input "25"
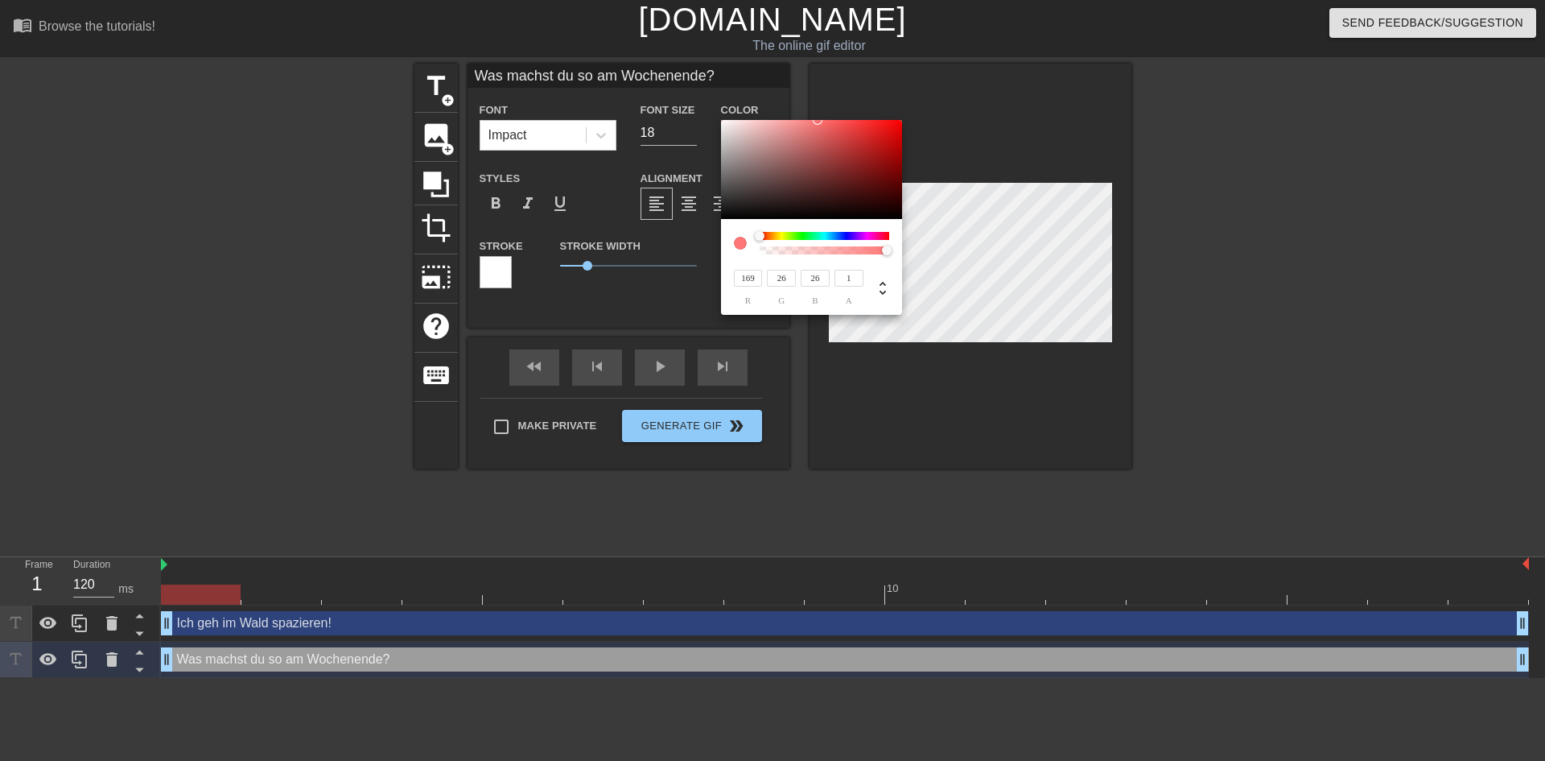
type input "25"
type input "91"
type input "18"
type input "25"
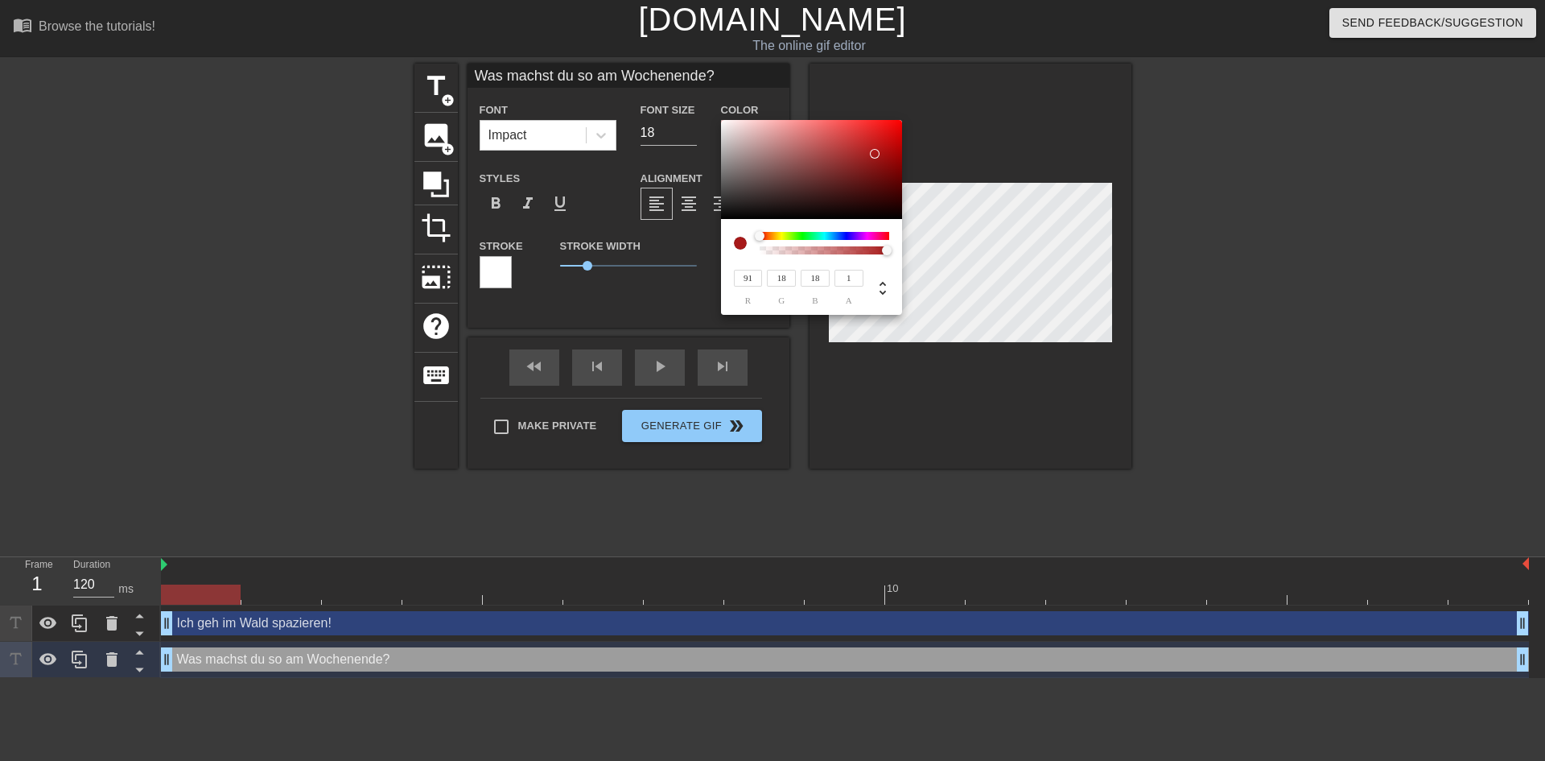
type input "5"
type input "21"
type input "4"
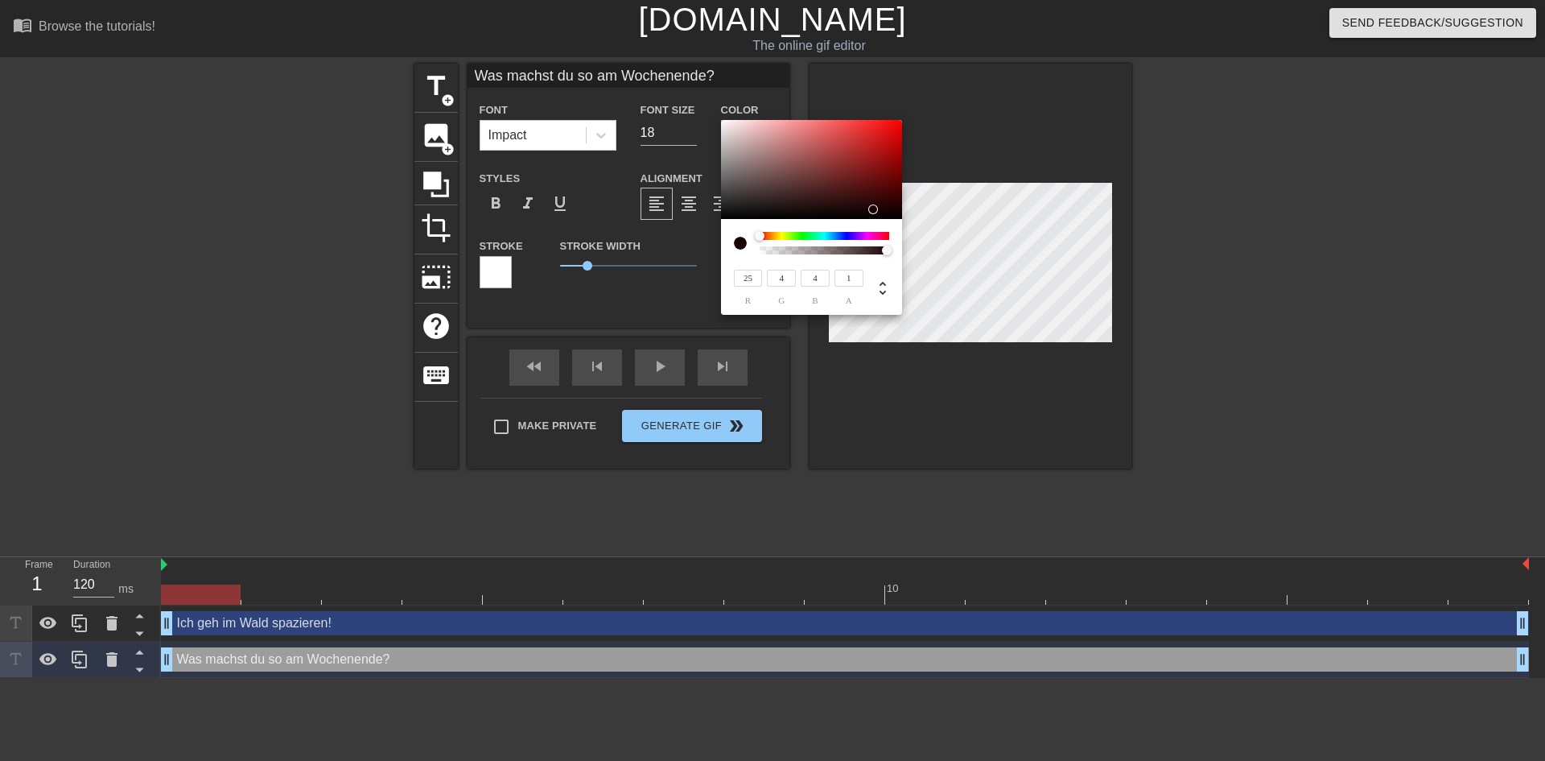
type input "27"
type input "5"
type input "42"
type input "11"
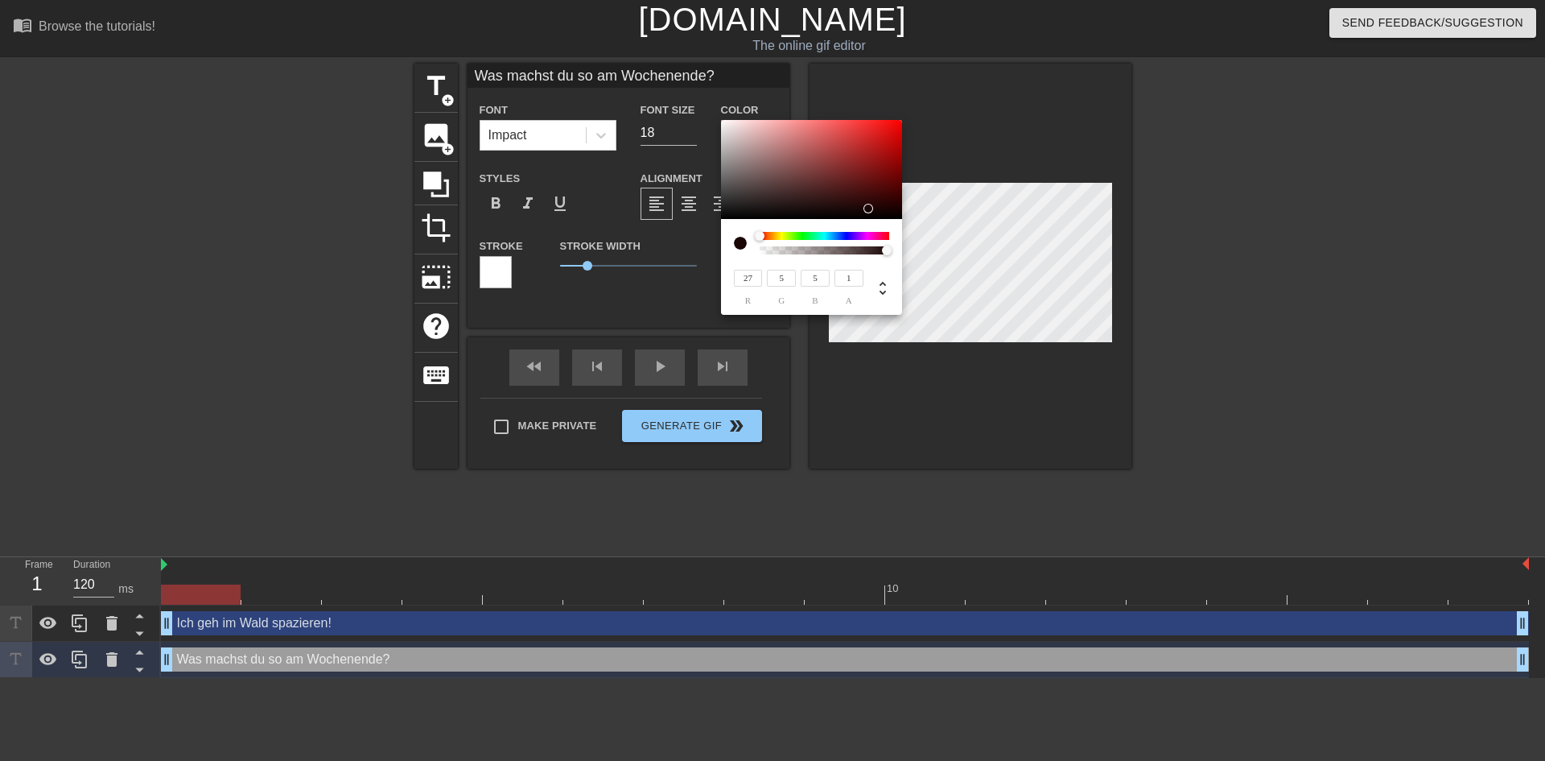
type input "11"
type input "0"
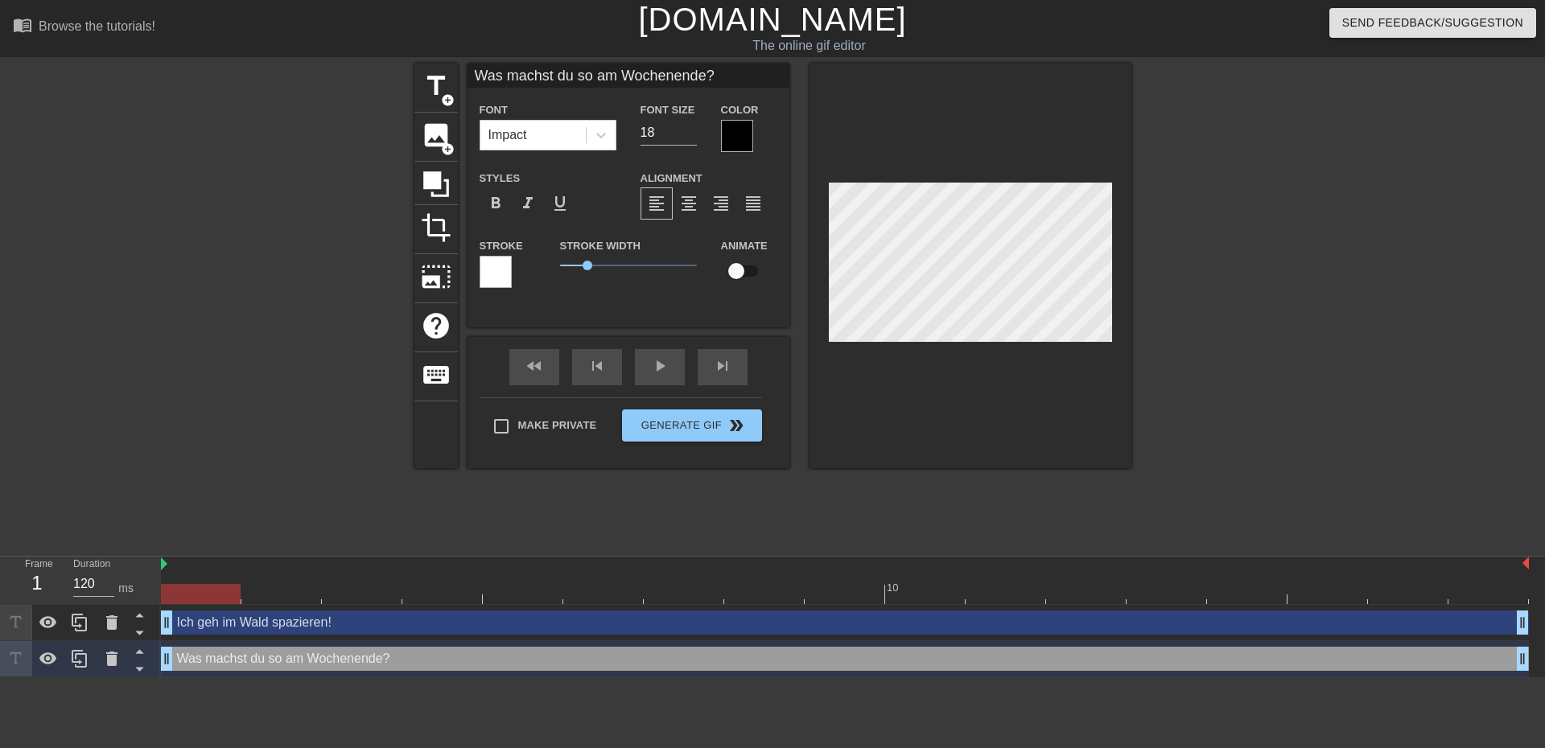
type input "Ich geh im Wald spazieren!"
type input "19"
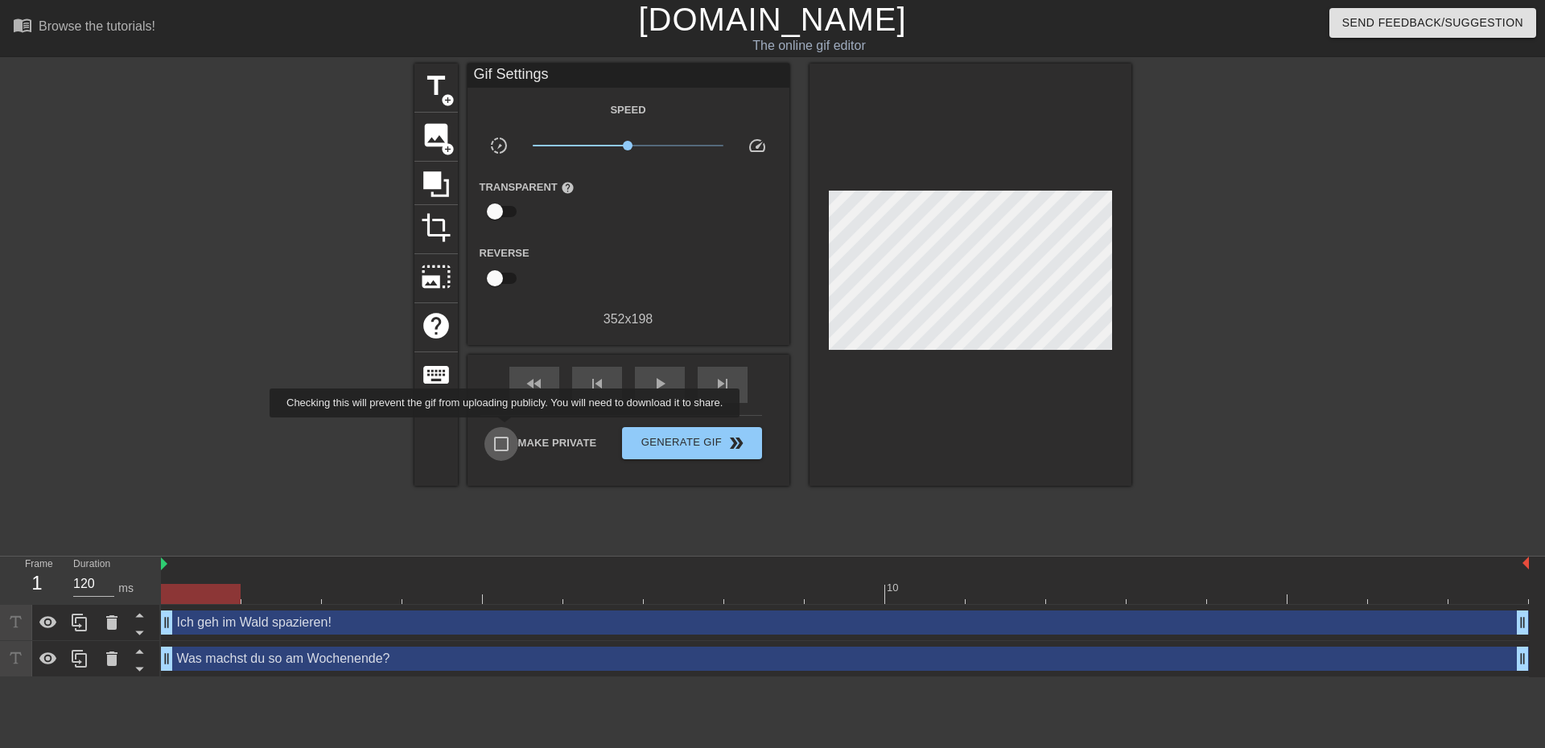
click at [508, 429] on input "Make Private" at bounding box center [501, 444] width 34 height 34
checkbox input "true"
click at [700, 451] on span "Generate Gif double_arrow" at bounding box center [692, 443] width 126 height 19
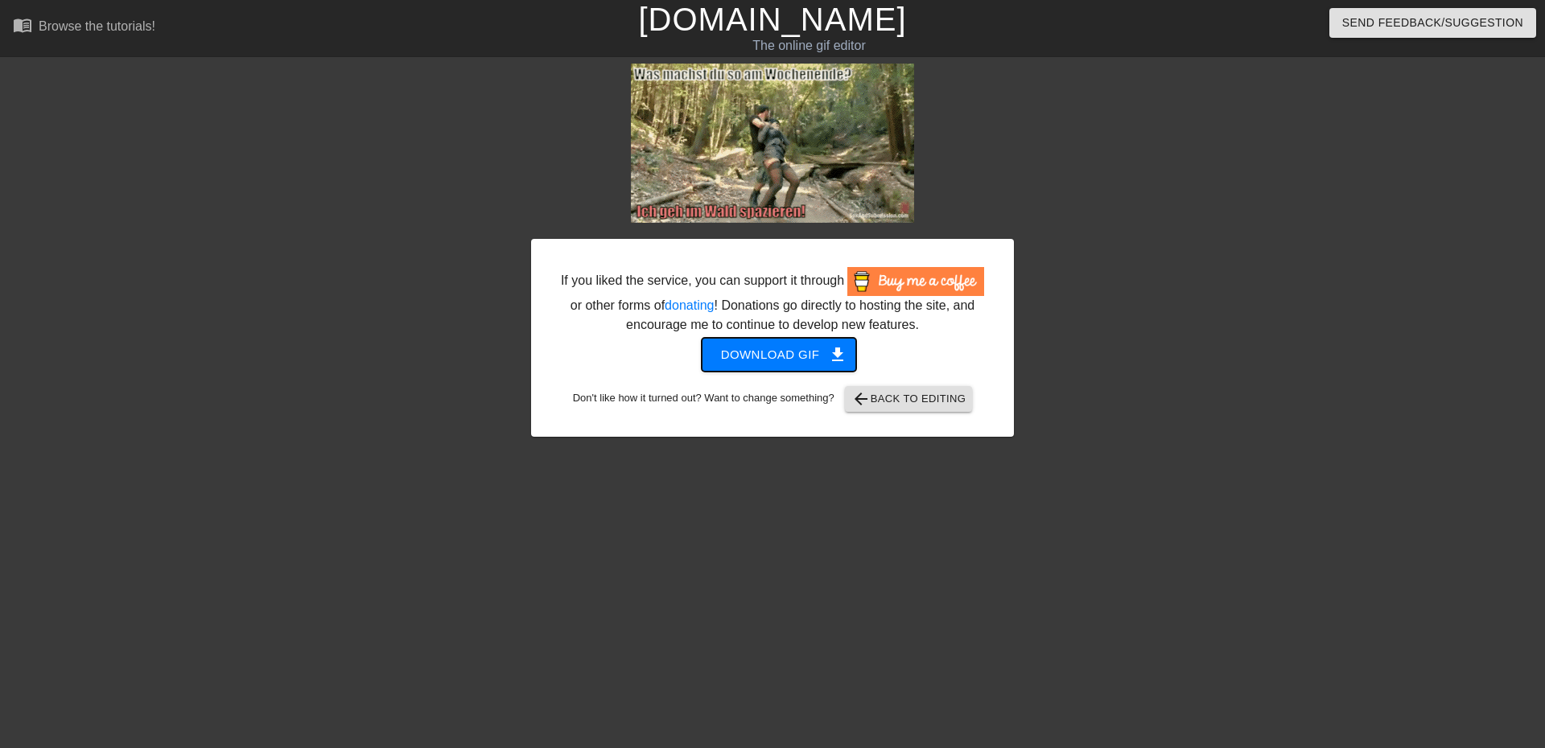
click at [793, 355] on span "Download gif get_app" at bounding box center [779, 354] width 117 height 21
